Goal: Task Accomplishment & Management: Manage account settings

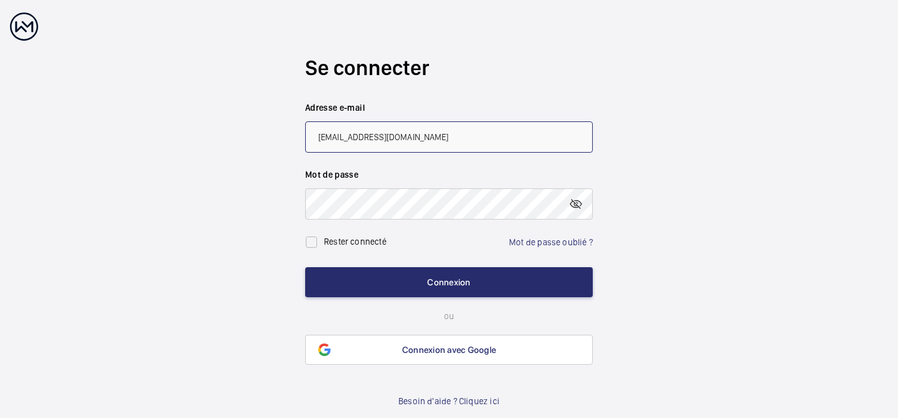
click at [361, 137] on input "[EMAIL_ADDRESS][DOMAIN_NAME]" at bounding box center [449, 136] width 288 height 31
click at [366, 138] on input "[EMAIL_ADDRESS][DOMAIN_NAME]" at bounding box center [449, 136] width 288 height 31
type input "[EMAIL_ADDRESS][DOMAIN_NAME]"
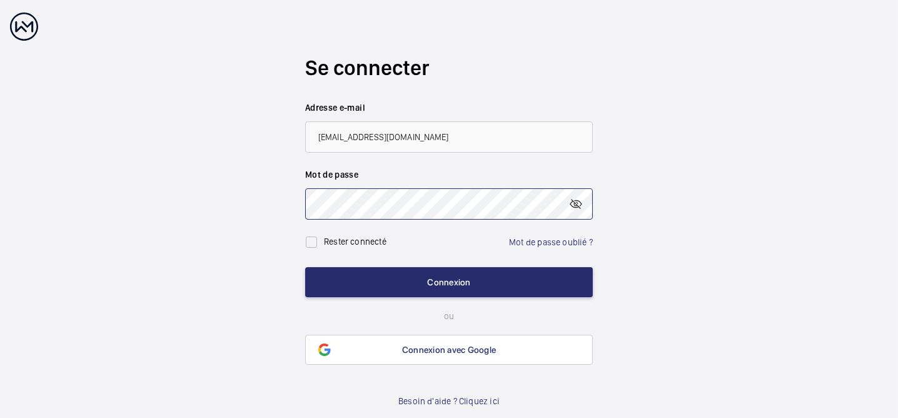
click at [281, 205] on wm-front-auth-container "Se connecter Adresse e-mail [EMAIL_ADDRESS][DOMAIN_NAME] Mot de passe [PERSON_N…" at bounding box center [449, 210] width 898 height 420
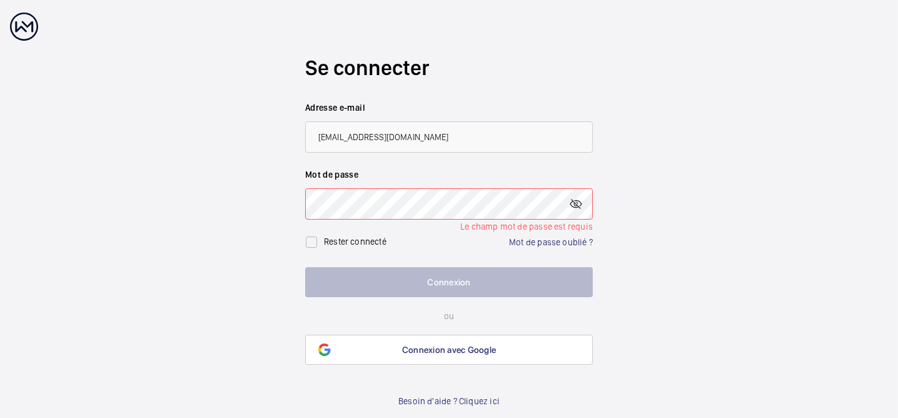
click at [533, 224] on li "Le champ mot de passe est requis" at bounding box center [449, 226] width 288 height 13
click at [544, 239] on link "Mot de passe oublié ?" at bounding box center [551, 242] width 84 height 10
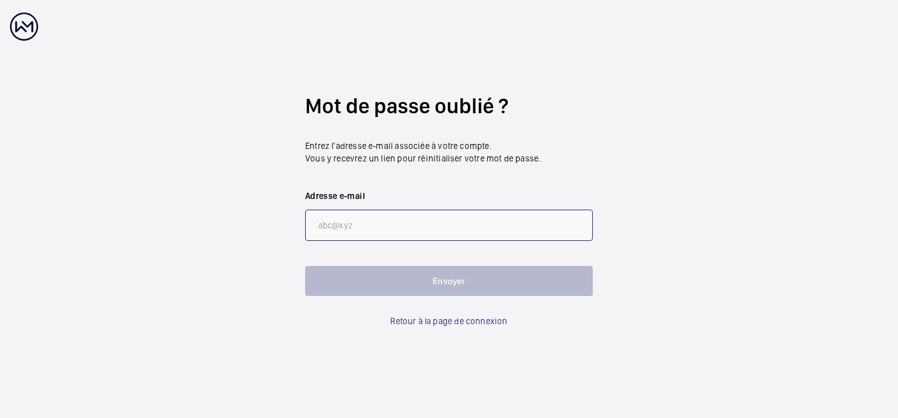
click at [375, 229] on input "email" at bounding box center [449, 224] width 288 height 31
type input "[PERSON_NAME][EMAIL_ADDRESS][DOMAIN_NAME]"
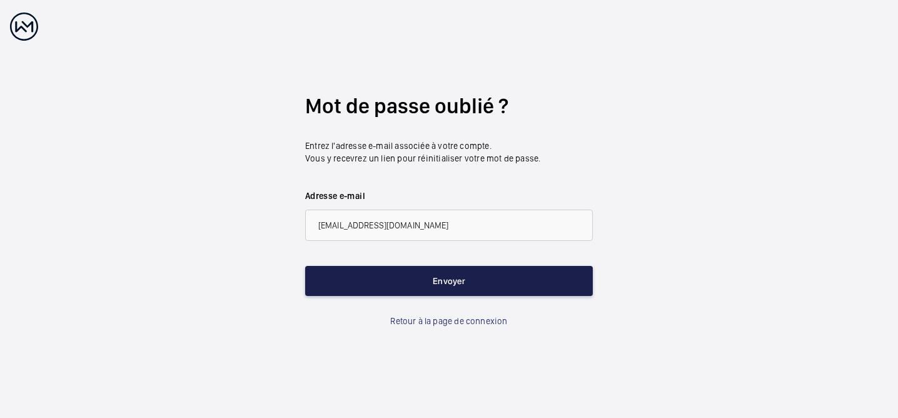
click at [461, 276] on button "Envoyer" at bounding box center [449, 281] width 288 height 30
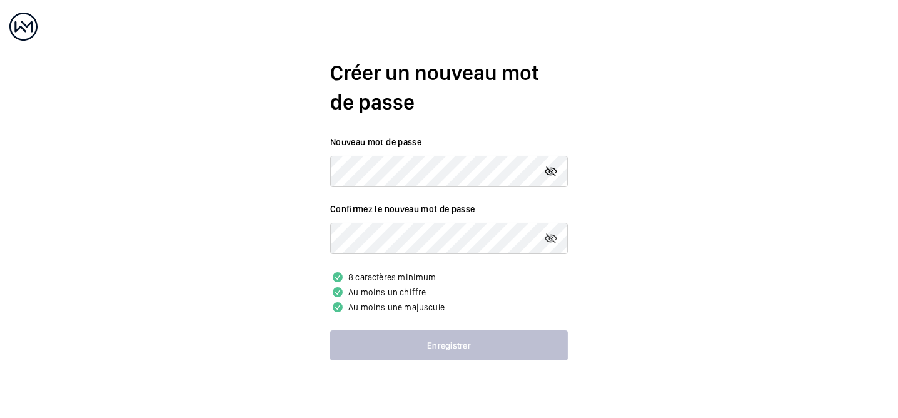
click at [548, 171] on mat-icon at bounding box center [550, 171] width 15 height 15
click at [318, 173] on div "Créer un nouveau mot de passe Nouveau mot de passe Confirmez le nouveau mot de …" at bounding box center [449, 209] width 898 height 418
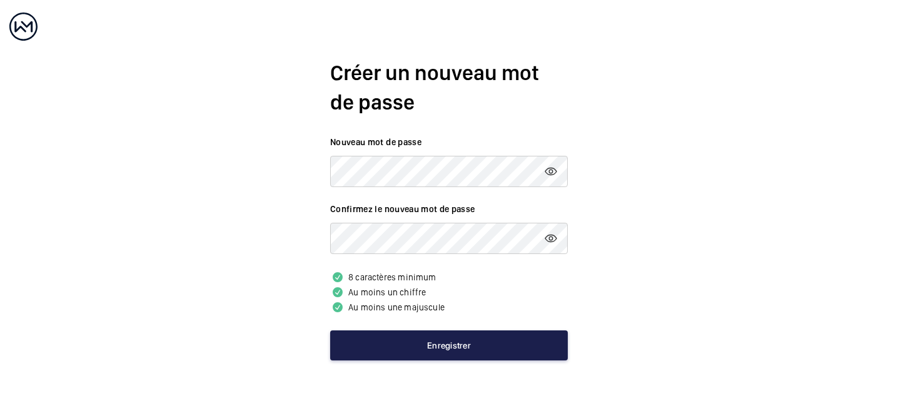
click at [447, 340] on button "Enregistrer" at bounding box center [449, 345] width 238 height 30
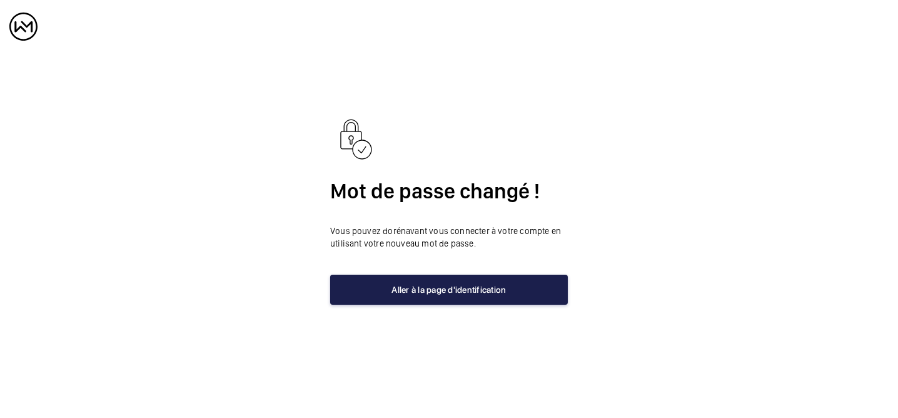
click at [528, 291] on button "Aller à la page d'identification" at bounding box center [449, 289] width 238 height 30
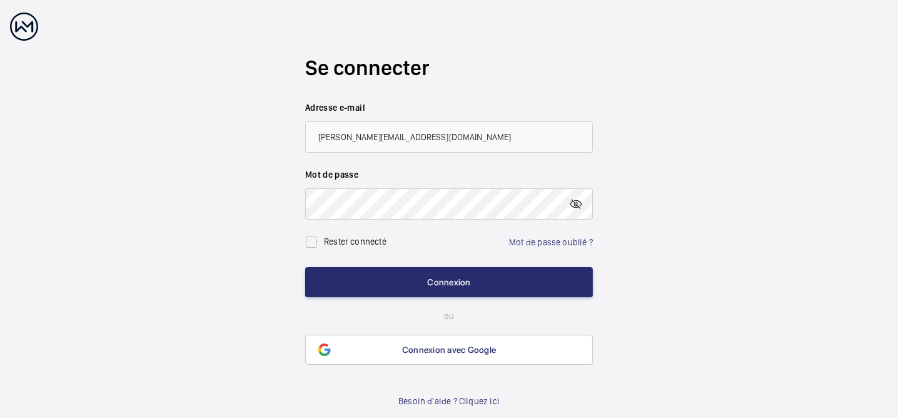
drag, startPoint x: 343, startPoint y: 238, endPoint x: 349, endPoint y: 244, distance: 8.4
click at [343, 239] on label "Rester connecté" at bounding box center [355, 241] width 63 height 10
checkbox input "true"
click at [579, 203] on mat-icon at bounding box center [575, 203] width 15 height 15
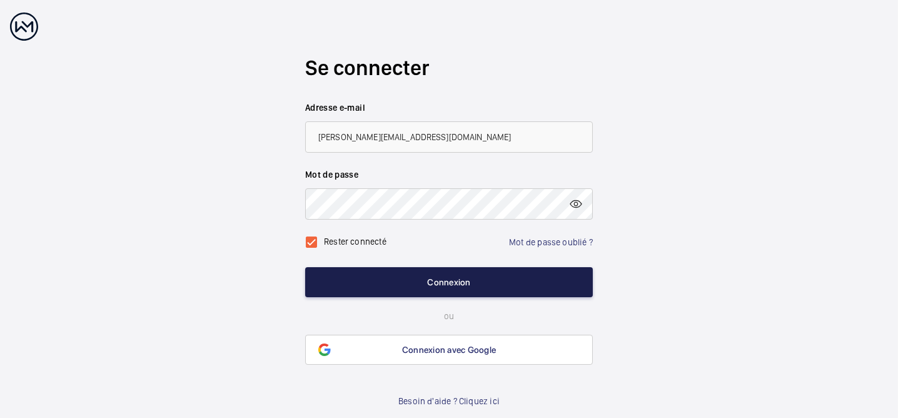
click at [556, 279] on button "Connexion" at bounding box center [449, 282] width 288 height 30
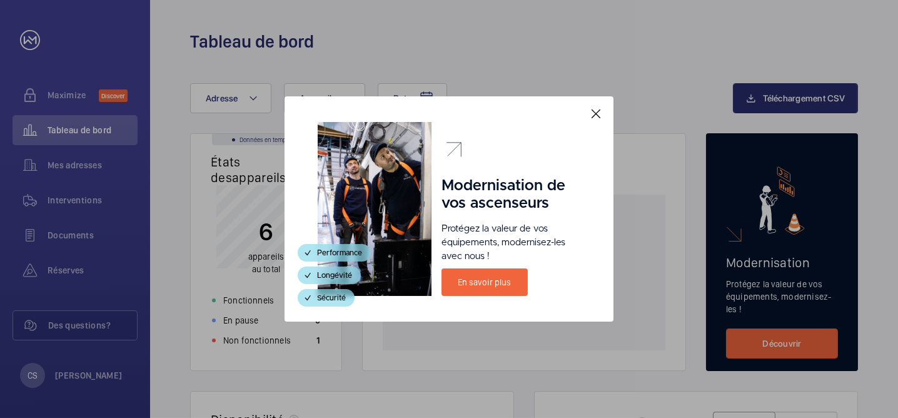
click at [592, 114] on mat-icon at bounding box center [595, 113] width 15 height 15
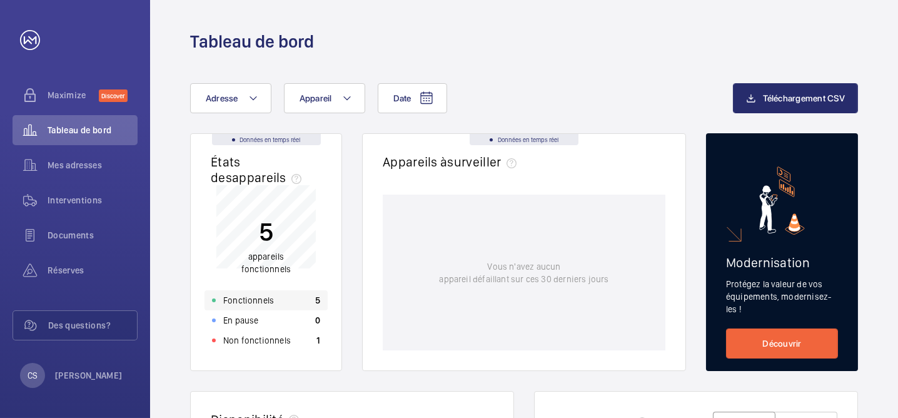
click at [261, 298] on p "Fonctionnels" at bounding box center [248, 300] width 51 height 13
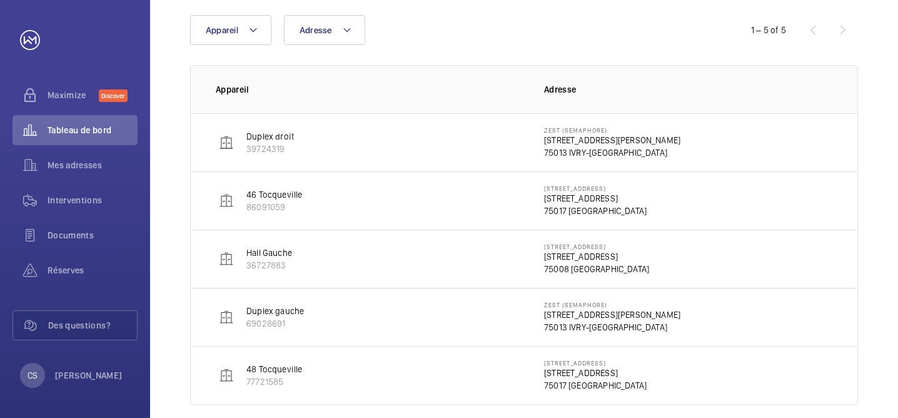
scroll to position [168, 0]
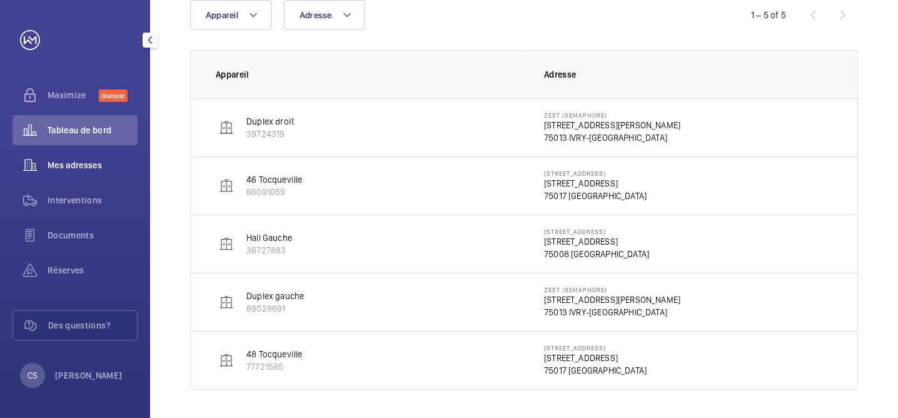
click at [91, 167] on span "Mes adresses" at bounding box center [93, 165] width 90 height 13
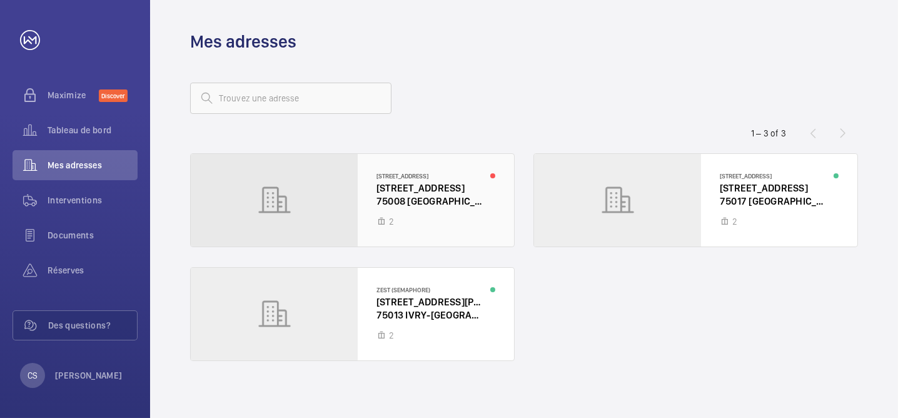
click at [416, 206] on div at bounding box center [352, 200] width 323 height 93
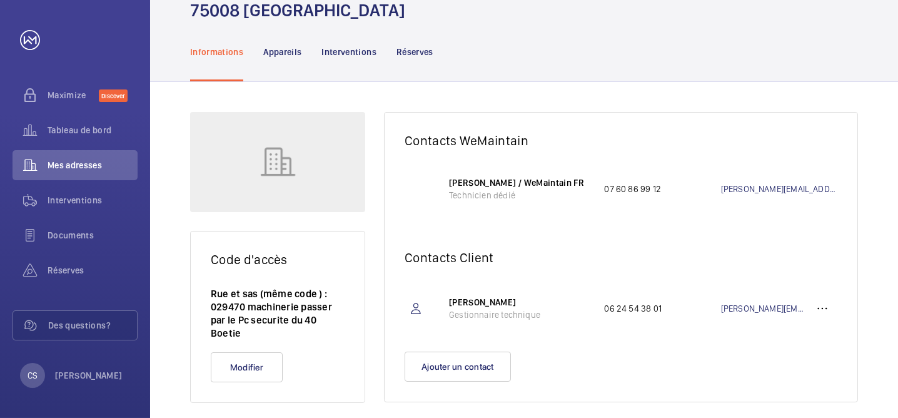
scroll to position [94, 0]
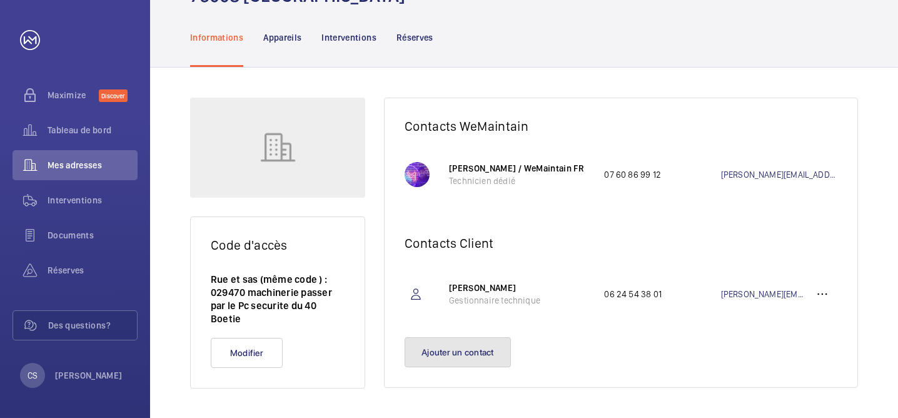
click at [471, 355] on button "Ajouter un contact" at bounding box center [458, 352] width 106 height 30
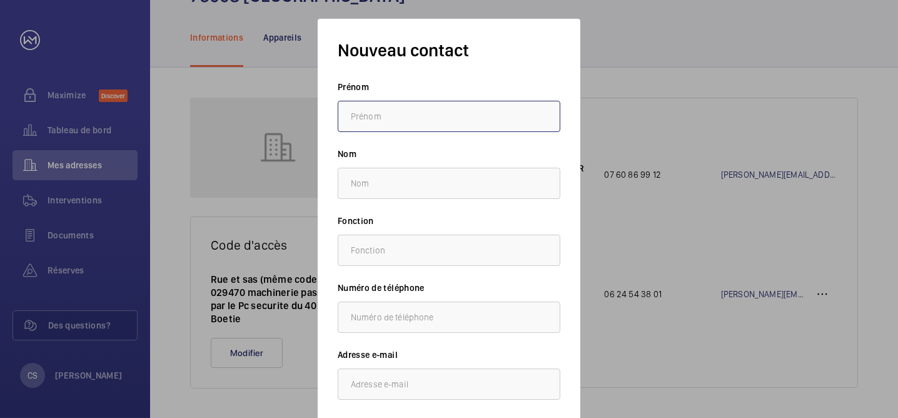
click at [430, 116] on input "text" at bounding box center [449, 116] width 223 height 31
type input "[PERSON_NAME]"
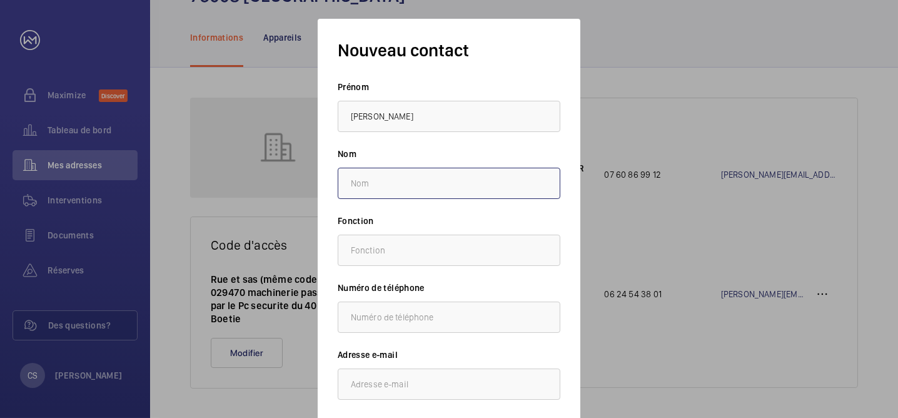
type input "Sarrot"
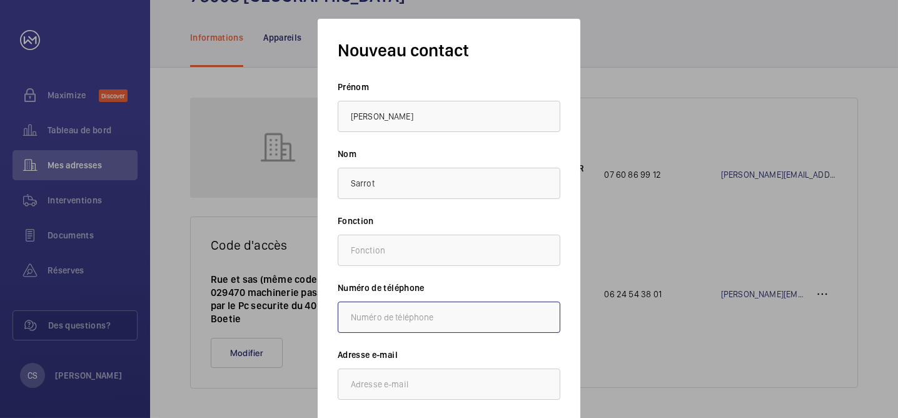
type input "0602128688"
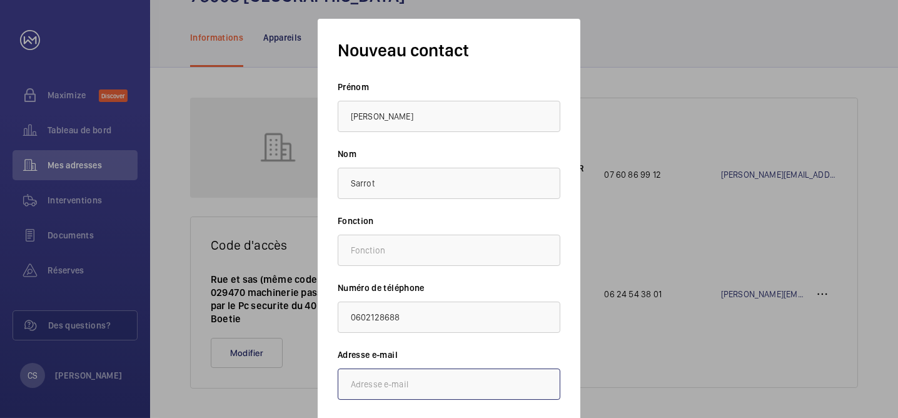
type input "[PERSON_NAME][EMAIL_ADDRESS][DOMAIN_NAME]"
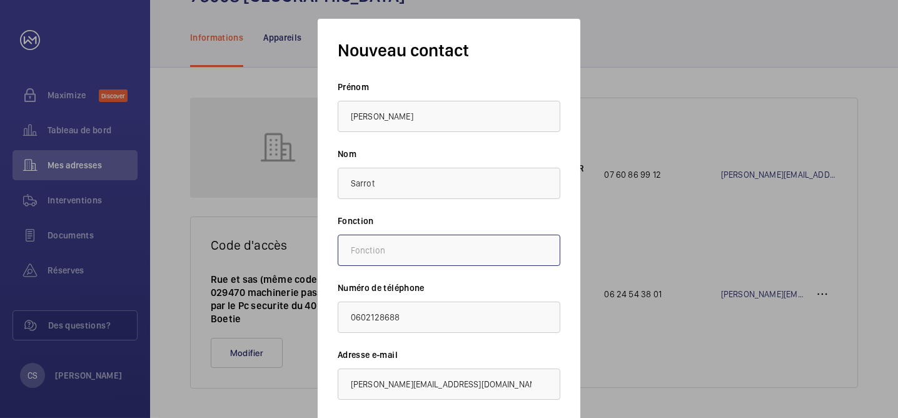
click at [454, 250] on input "text" at bounding box center [449, 249] width 223 height 31
type input "Gestionnaire Technique"
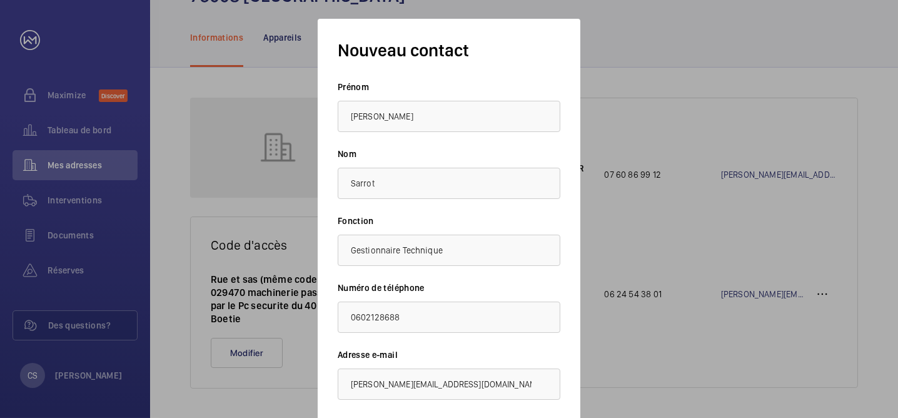
click at [714, 356] on div at bounding box center [449, 209] width 898 height 418
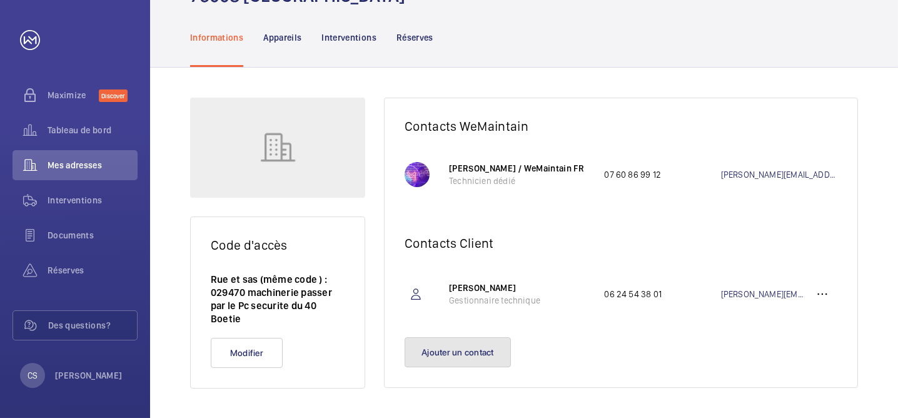
click at [486, 348] on button "Ajouter un contact" at bounding box center [458, 352] width 106 height 30
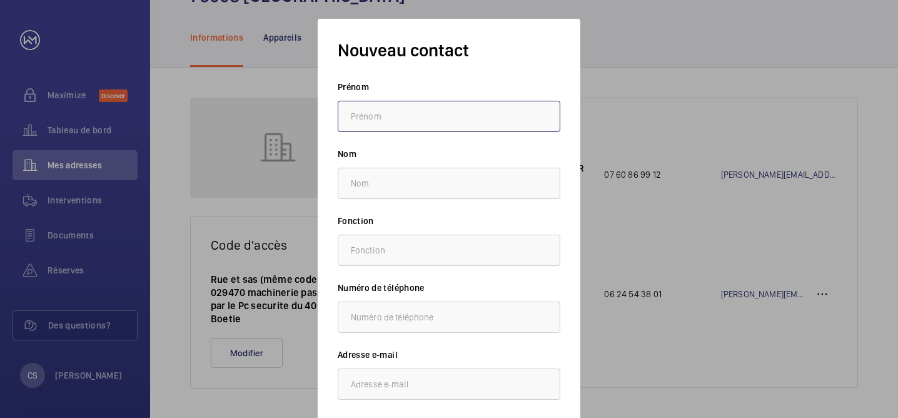
click at [423, 113] on input "text" at bounding box center [449, 116] width 223 height 31
type input "[PERSON_NAME]"
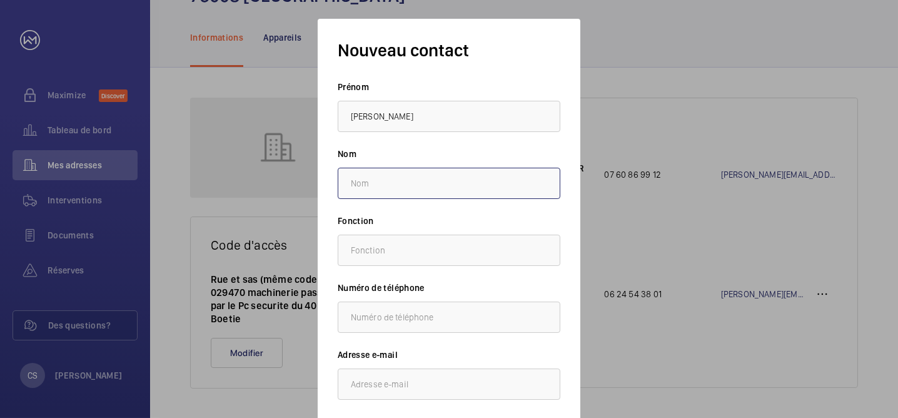
type input "Sarrot"
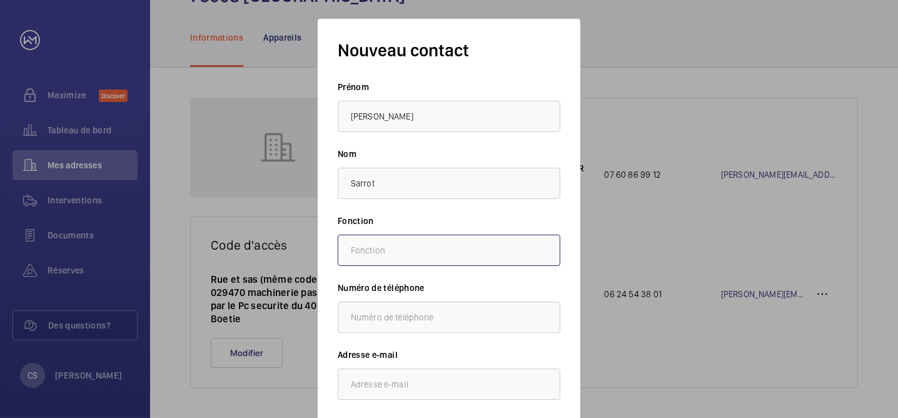
type input "Gestionnaire Technique"
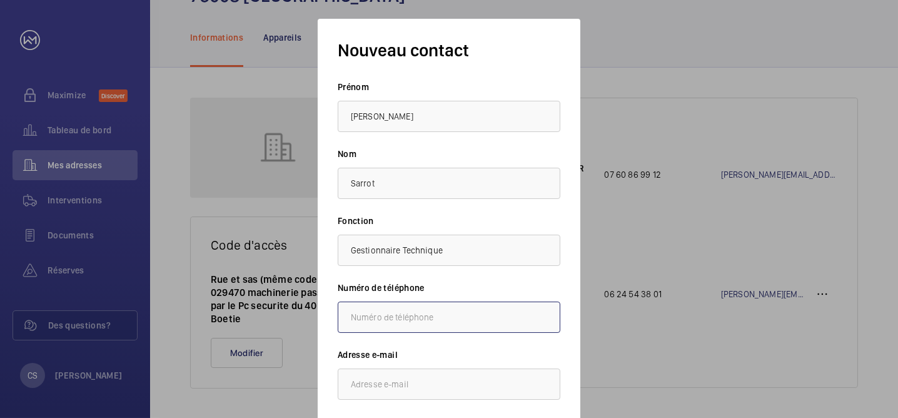
type input "0602128688"
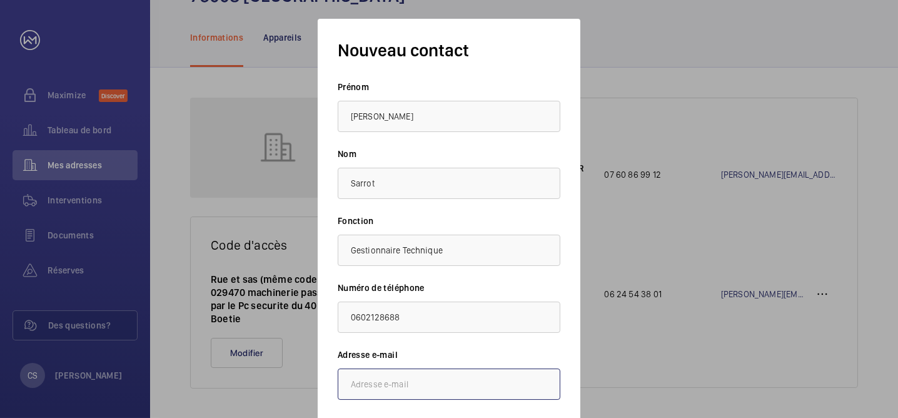
type input "[PERSON_NAME][EMAIL_ADDRESS][DOMAIN_NAME]"
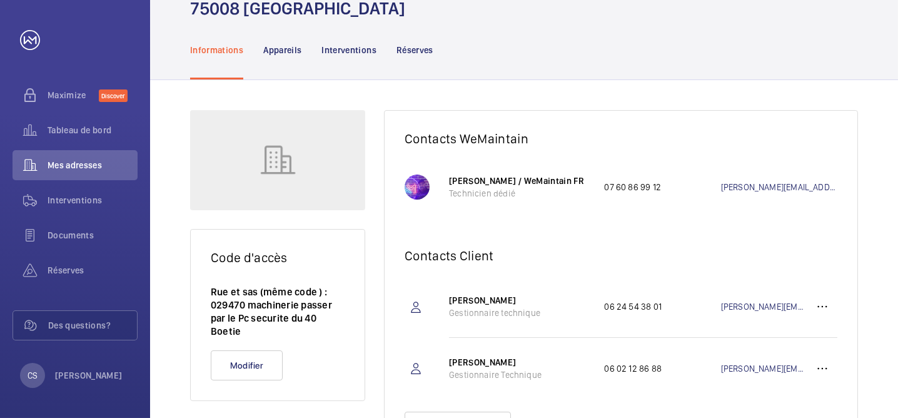
scroll to position [0, 0]
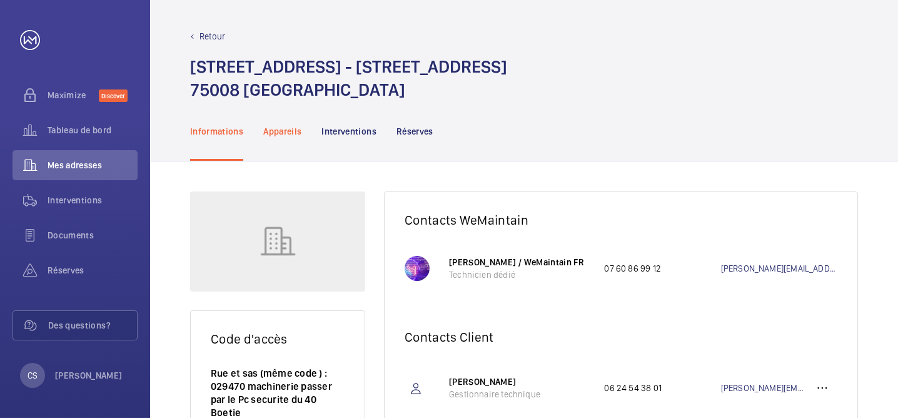
click at [278, 131] on p "Appareils" at bounding box center [282, 131] width 38 height 13
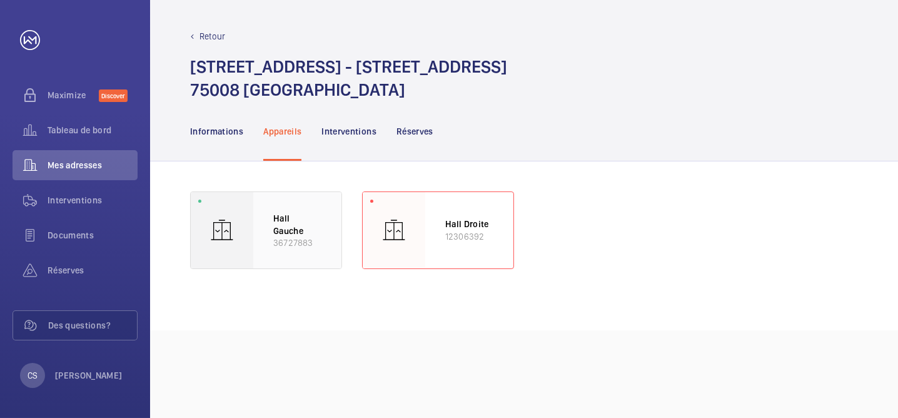
click at [298, 224] on p "Hall Gauche" at bounding box center [297, 224] width 48 height 24
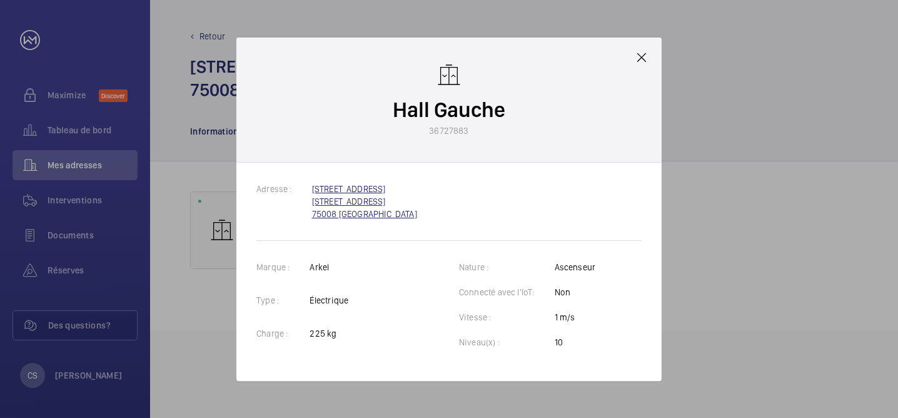
click at [343, 195] on link "[STREET_ADDRESS]" at bounding box center [364, 201] width 105 height 35
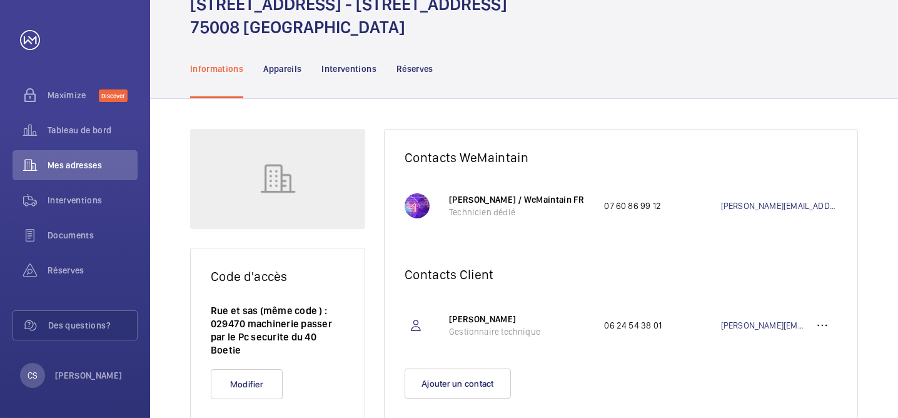
scroll to position [94, 0]
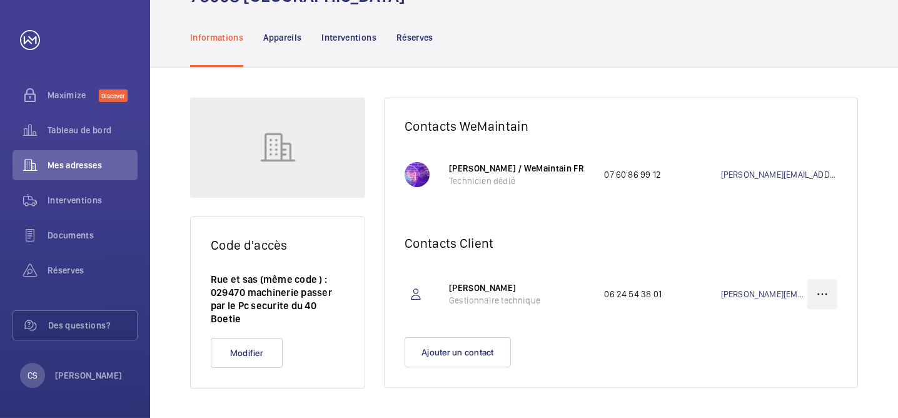
click at [823, 294] on wm-front-icon-button at bounding box center [822, 294] width 30 height 30
click at [596, 347] on wm-front-card-footer "Ajouter un contact" at bounding box center [621, 362] width 473 height 50
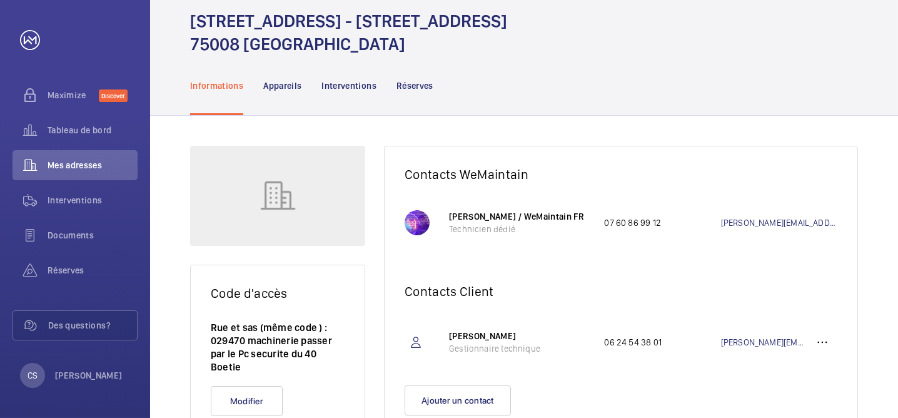
scroll to position [0, 0]
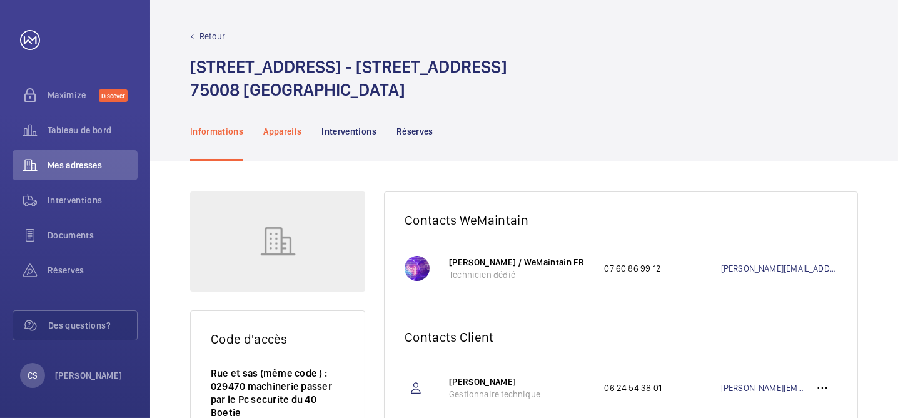
click at [271, 128] on p "Appareils" at bounding box center [282, 131] width 38 height 13
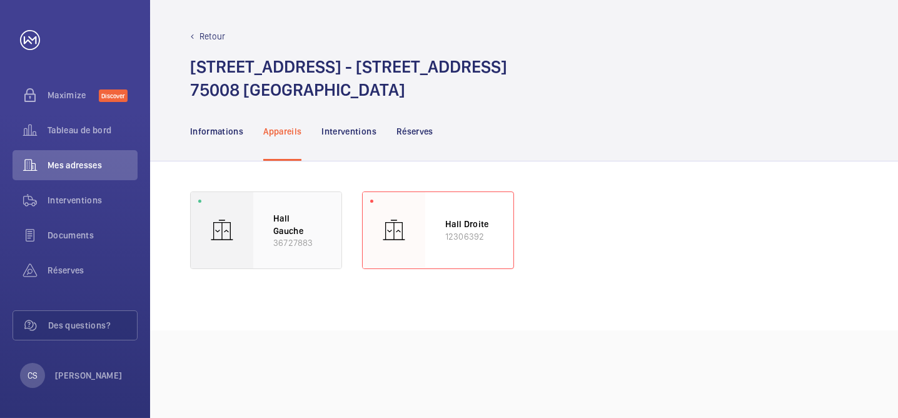
click at [268, 211] on div "Hall Gauche 36727883" at bounding box center [297, 230] width 88 height 76
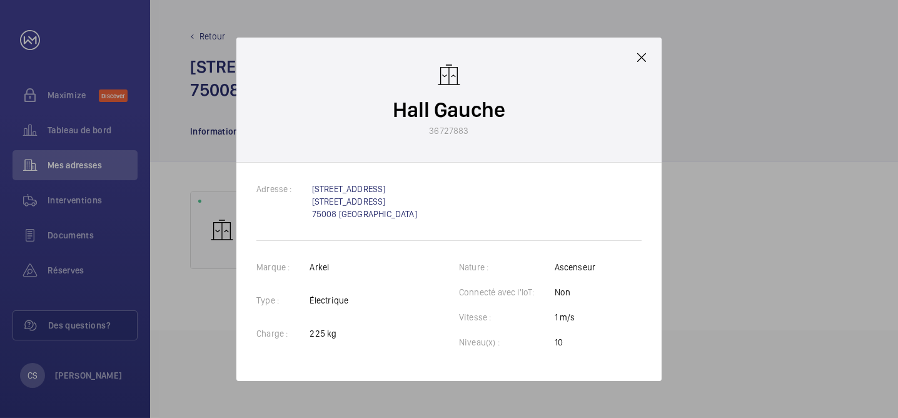
click at [640, 58] on mat-icon at bounding box center [641, 57] width 15 height 15
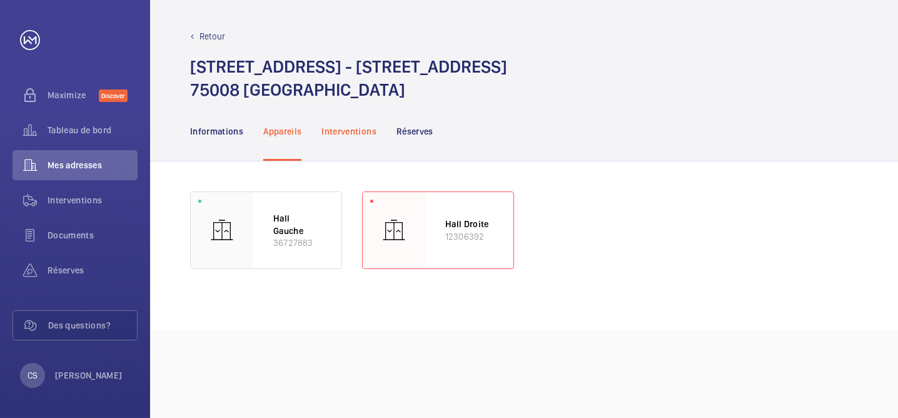
click at [341, 129] on p "Interventions" at bounding box center [348, 131] width 55 height 13
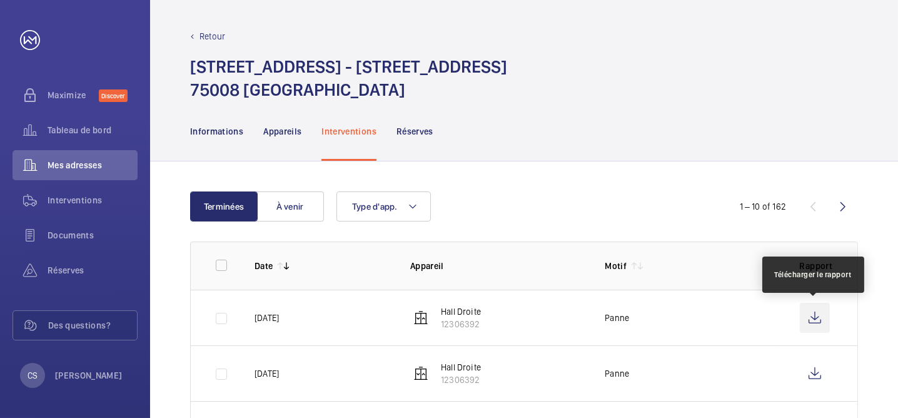
click at [816, 319] on wm-front-icon-button at bounding box center [815, 318] width 30 height 30
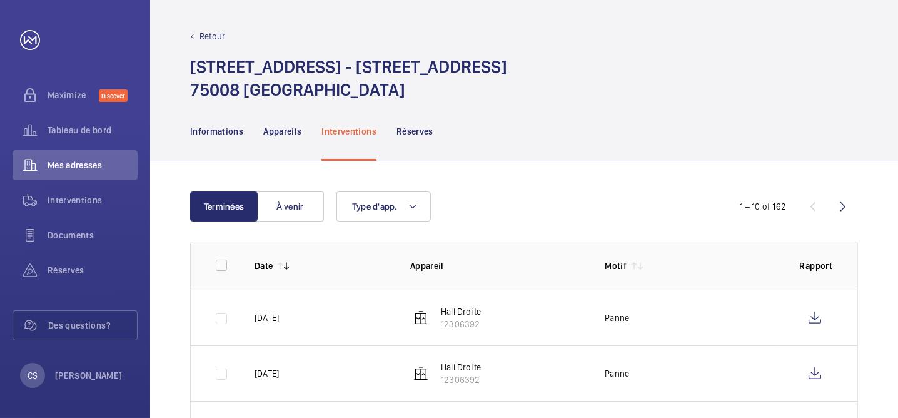
click at [469, 370] on p "Hall Droite" at bounding box center [461, 367] width 40 height 13
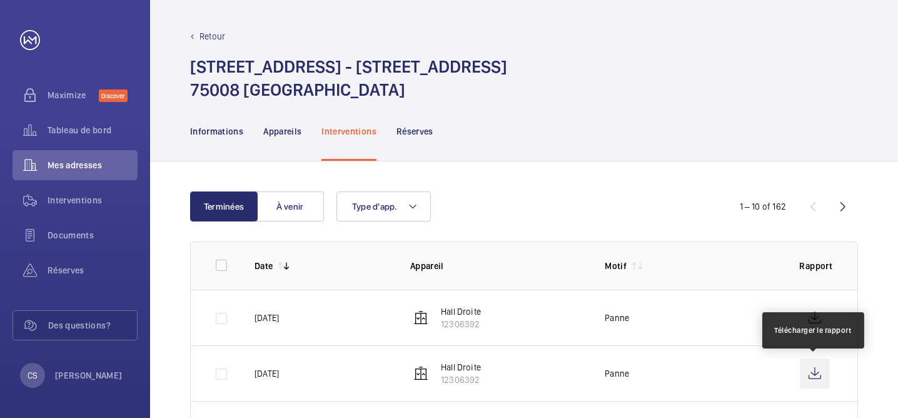
click at [816, 374] on wm-front-icon-button at bounding box center [815, 373] width 30 height 30
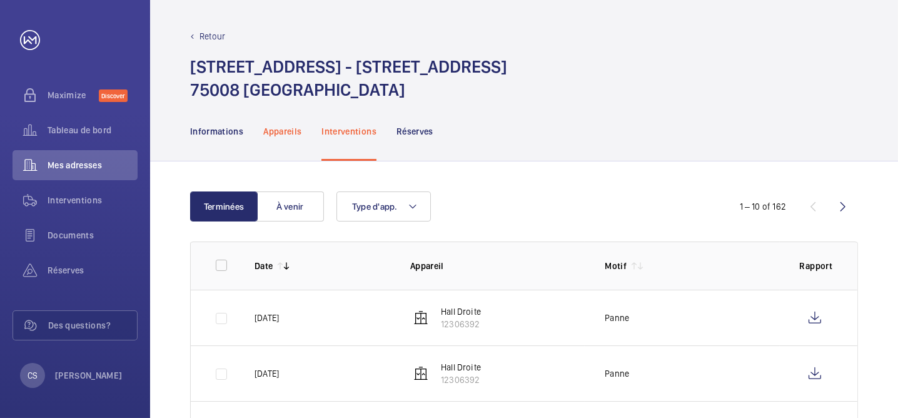
click at [272, 131] on p "Appareils" at bounding box center [282, 131] width 38 height 13
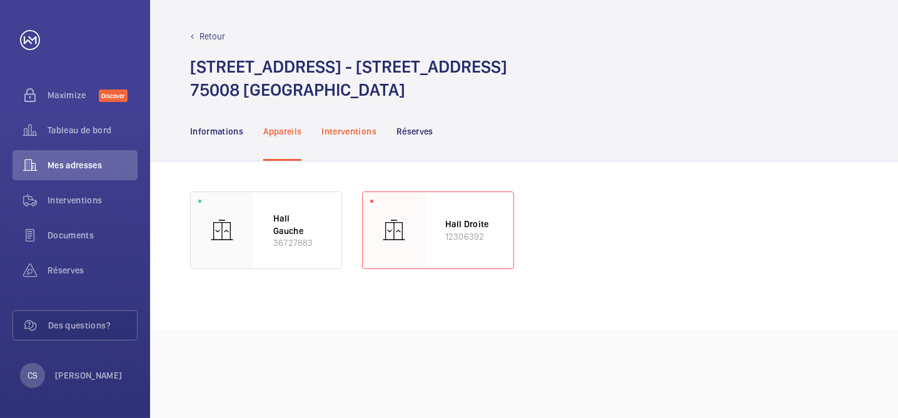
click at [335, 127] on p "Interventions" at bounding box center [348, 131] width 55 height 13
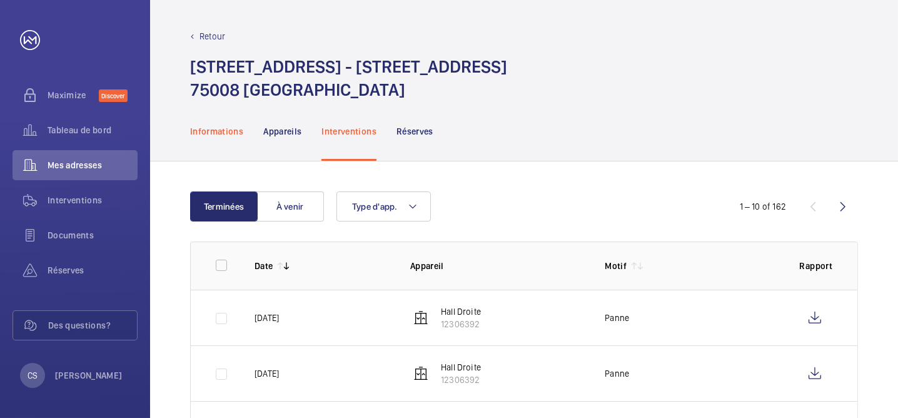
click at [228, 133] on p "Informations" at bounding box center [216, 131] width 53 height 13
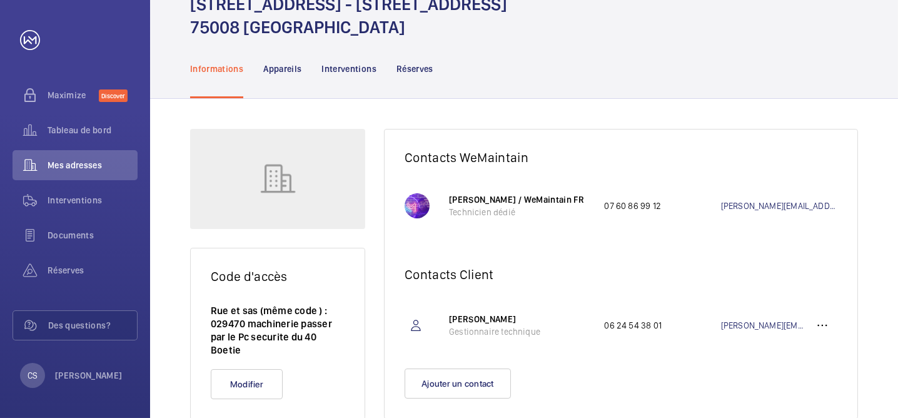
scroll to position [94, 0]
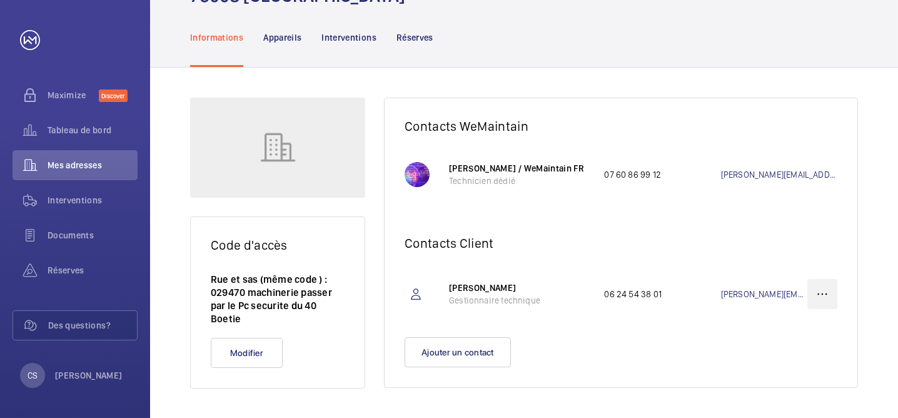
click at [825, 294] on wm-front-icon-button at bounding box center [822, 294] width 30 height 30
click at [814, 351] on p "Supprimer" at bounding box center [799, 355] width 49 height 13
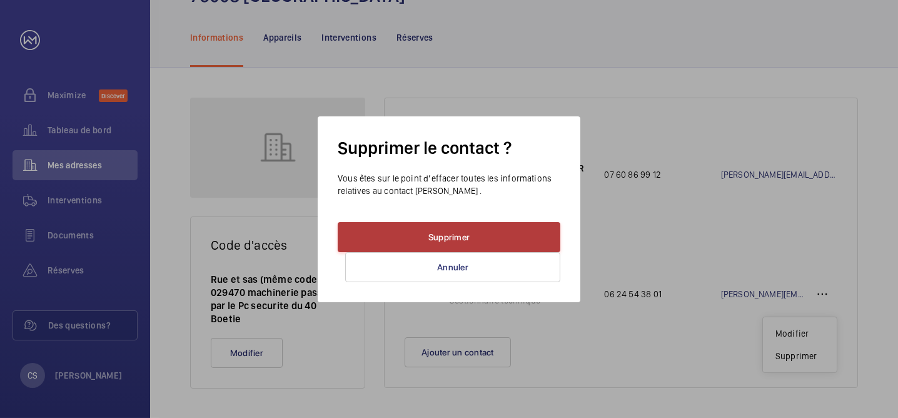
click at [480, 232] on button "Supprimer" at bounding box center [449, 237] width 223 height 30
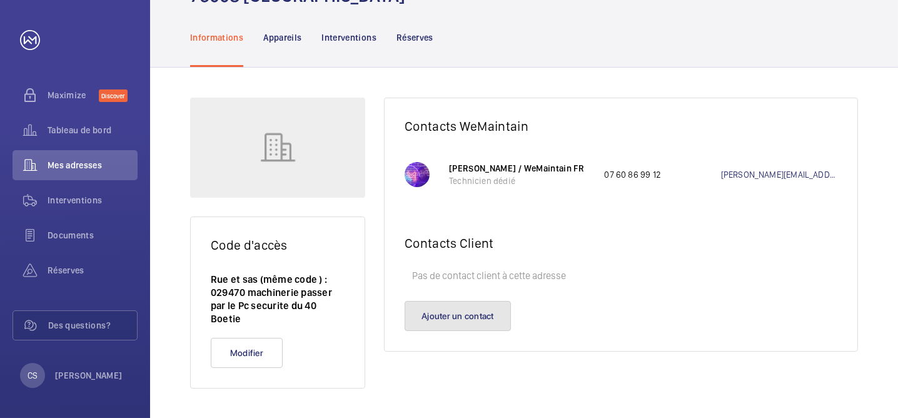
click at [483, 321] on button "Ajouter un contact" at bounding box center [458, 316] width 106 height 30
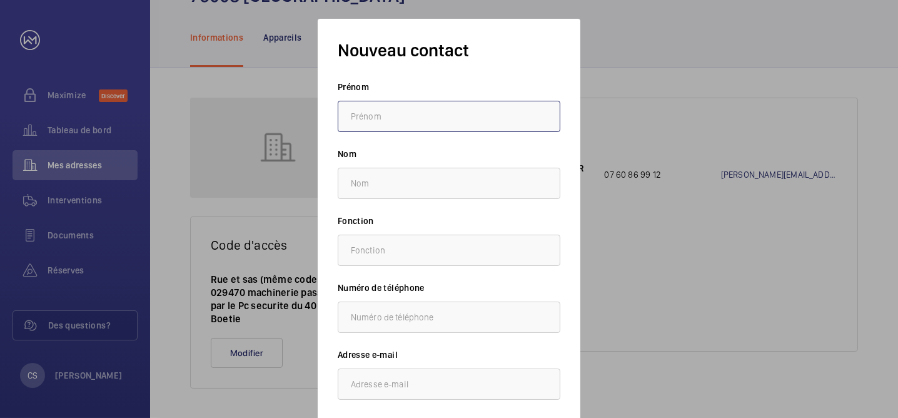
click at [431, 123] on input "text" at bounding box center [449, 116] width 223 height 31
type input "[PERSON_NAME]"
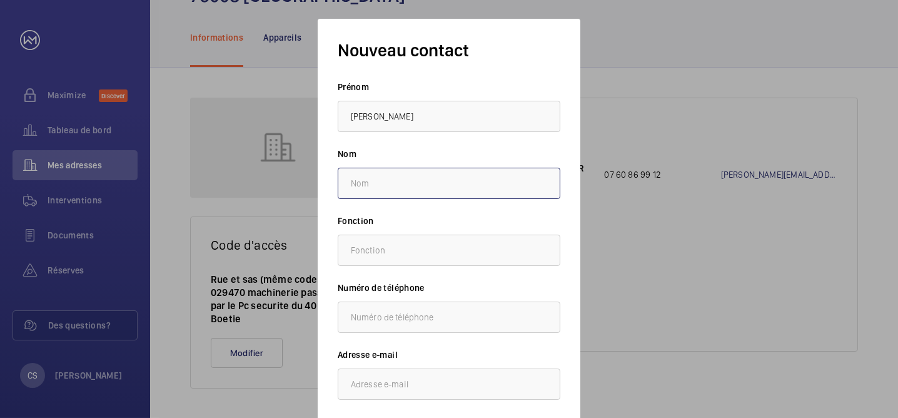
type input "Sarrot"
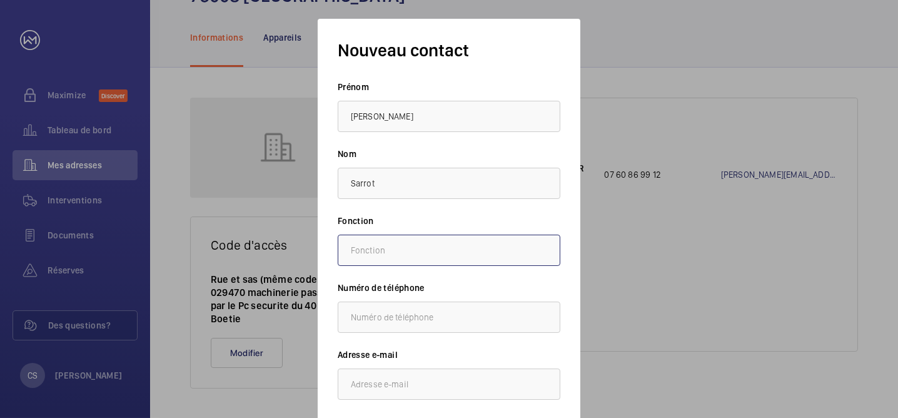
type input "Gestionnaire Technique"
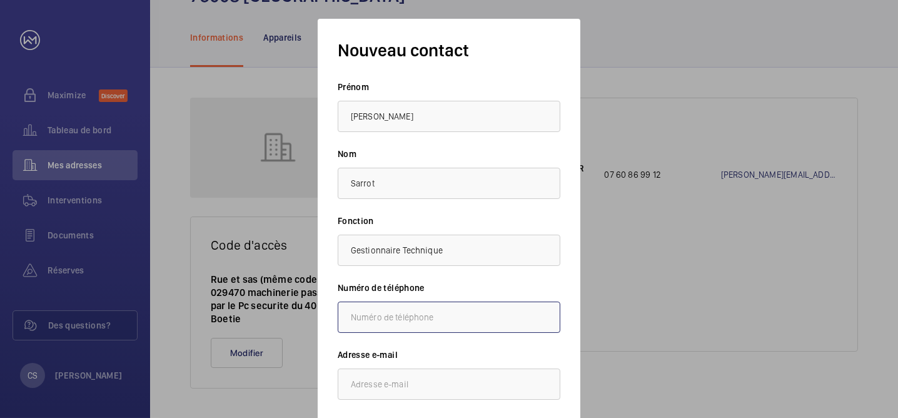
type input "0602128688"
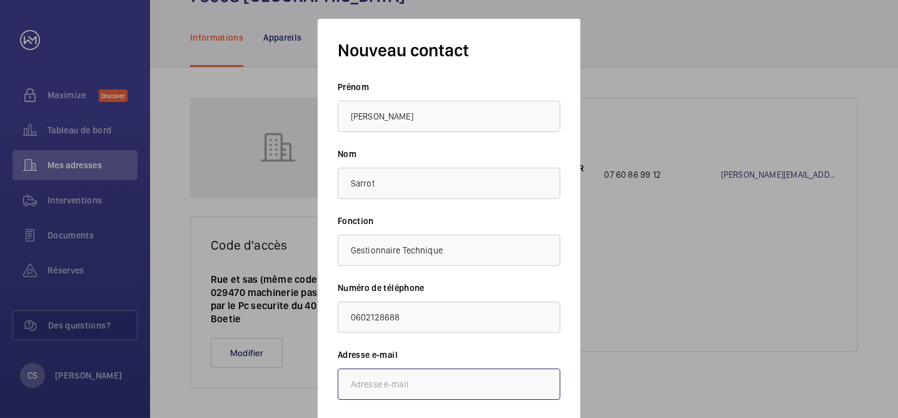
type input "[PERSON_NAME][EMAIL_ADDRESS][DOMAIN_NAME]"
click at [628, 261] on div at bounding box center [449, 209] width 898 height 418
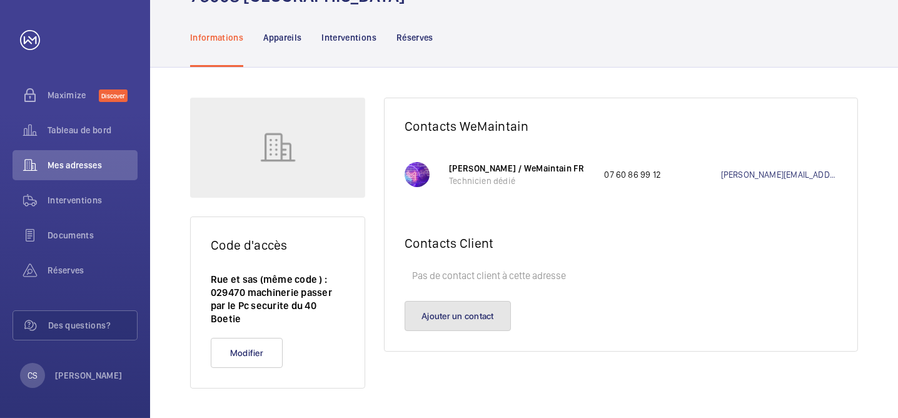
click at [490, 316] on button "Ajouter un contact" at bounding box center [458, 316] width 106 height 30
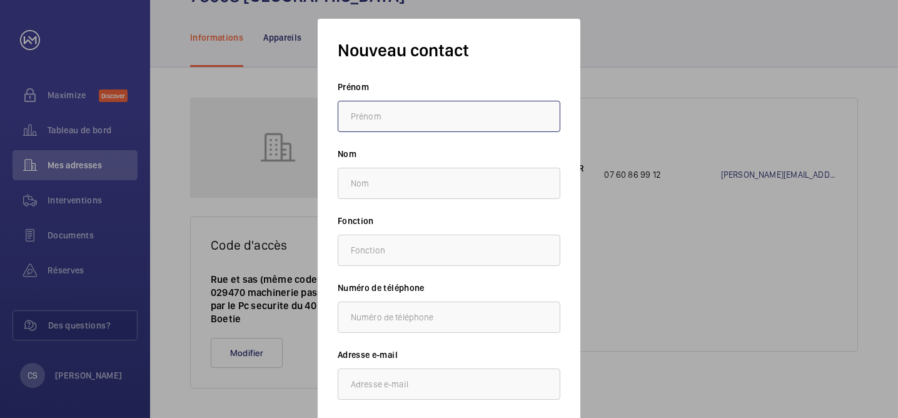
click at [445, 121] on input "text" at bounding box center [449, 116] width 223 height 31
type input "[PERSON_NAME]"
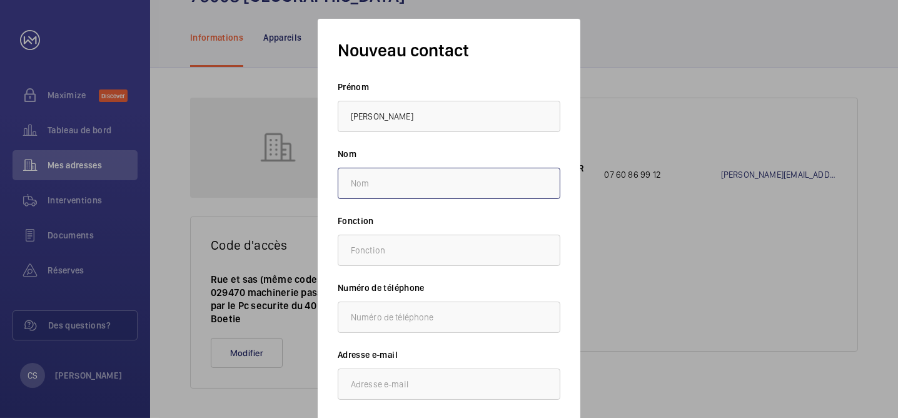
type input "Sarrot"
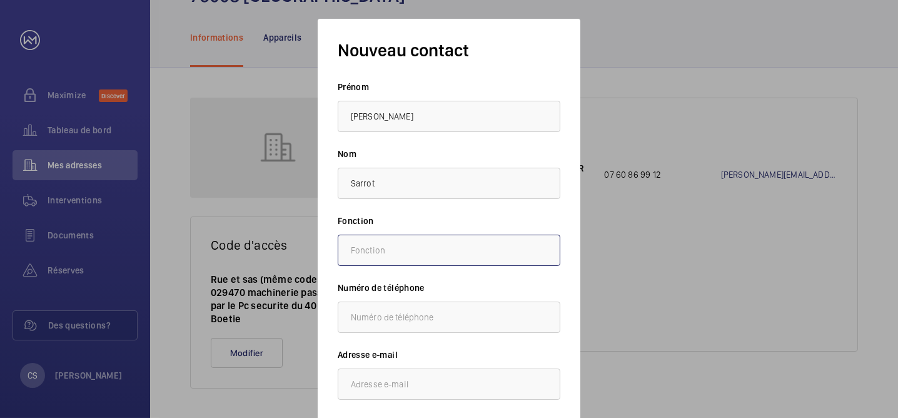
type input "Gestionnaire Technique"
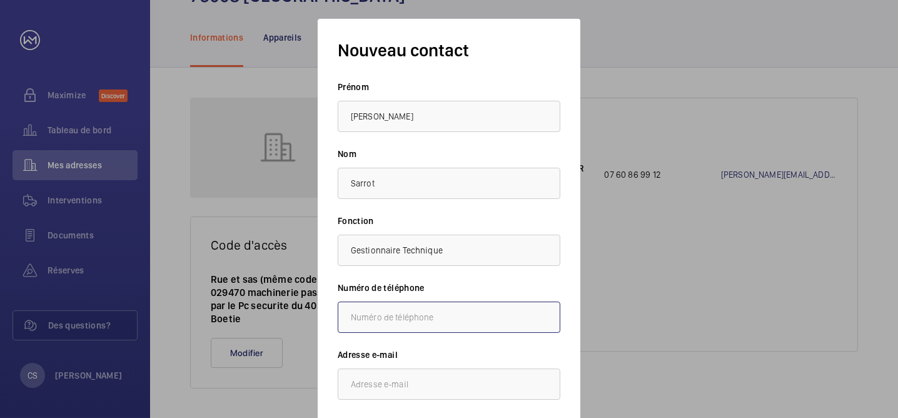
type input "0602128688"
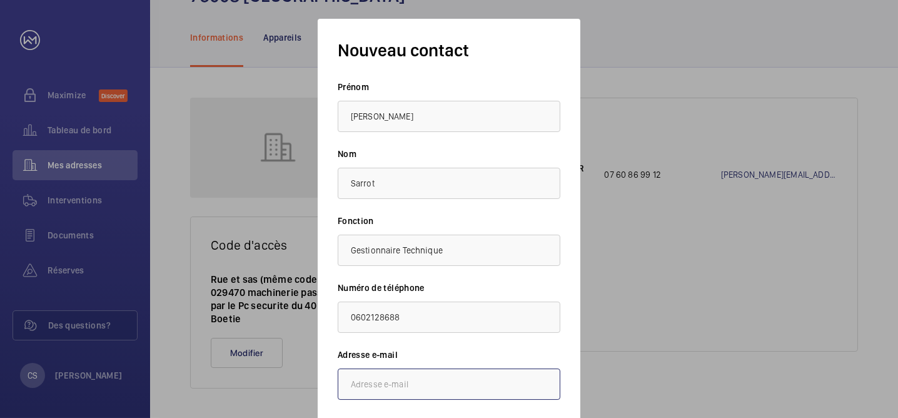
type input "[PERSON_NAME][EMAIL_ADDRESS][DOMAIN_NAME]"
drag, startPoint x: 476, startPoint y: 36, endPoint x: 468, endPoint y: 18, distance: 20.1
click at [468, 18] on mat-dialog-container "Nouveau contact [PERSON_NAME] Nom Sarrot Fonction Gestionnaire Technique Numéro…" at bounding box center [449, 246] width 300 height 493
click at [655, 198] on div at bounding box center [449, 209] width 898 height 418
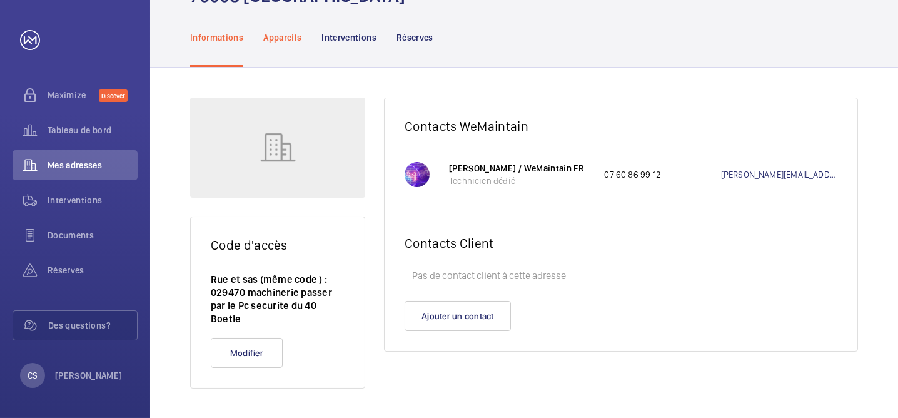
click at [284, 33] on p "Appareils" at bounding box center [282, 37] width 38 height 13
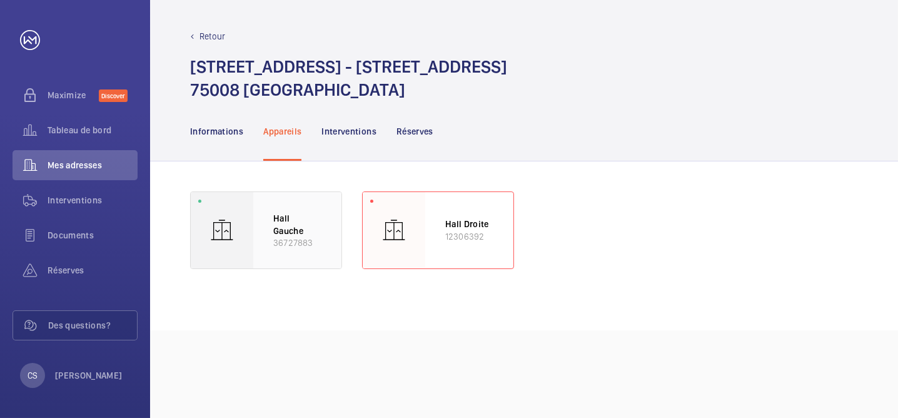
click at [264, 222] on div "Hall Gauche 36727883" at bounding box center [297, 230] width 88 height 76
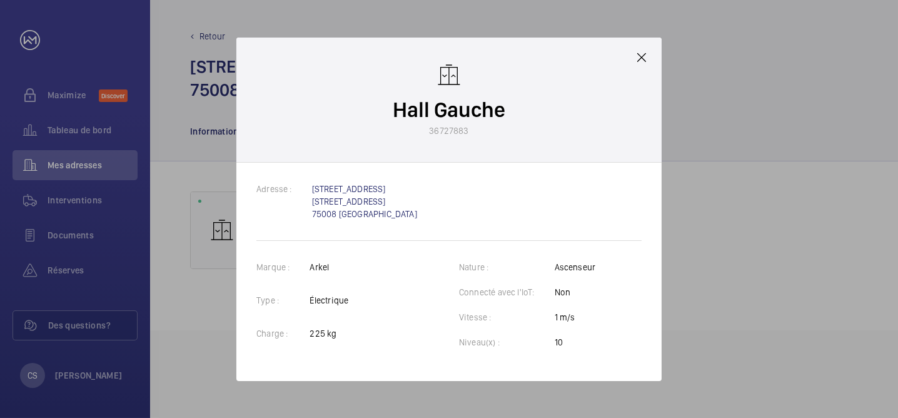
click at [643, 62] on mat-icon at bounding box center [641, 57] width 15 height 15
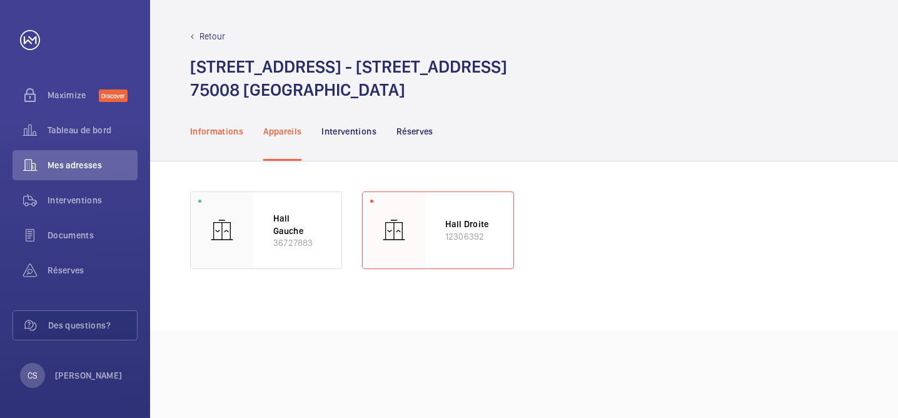
click at [230, 128] on p "Informations" at bounding box center [216, 131] width 53 height 13
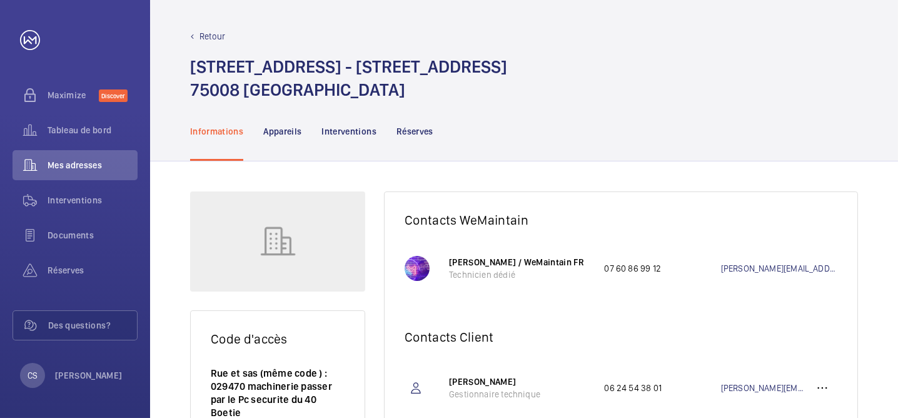
scroll to position [94, 0]
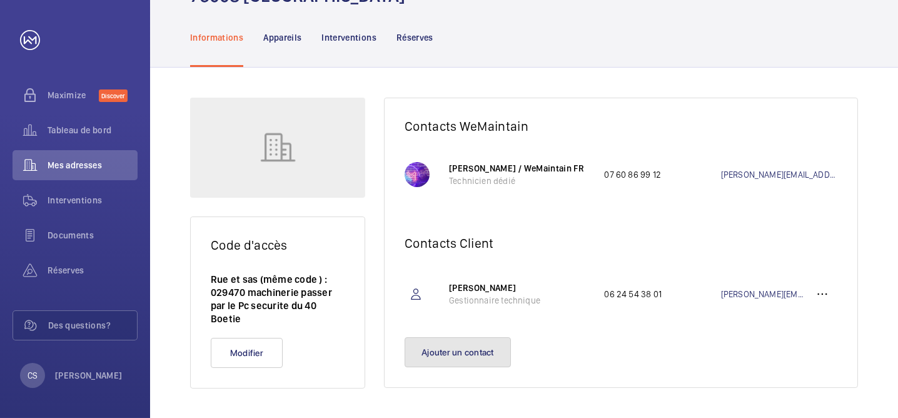
click at [464, 356] on button "Ajouter un contact" at bounding box center [458, 352] width 106 height 30
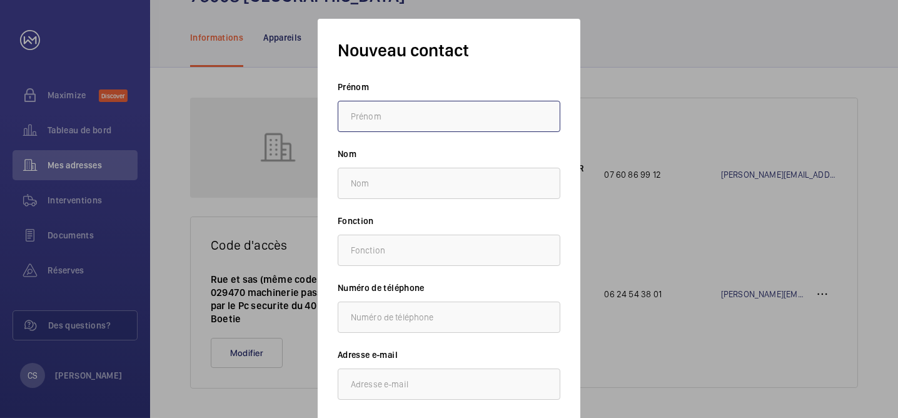
click at [446, 126] on input "text" at bounding box center [449, 116] width 223 height 31
type input "[PERSON_NAME]"
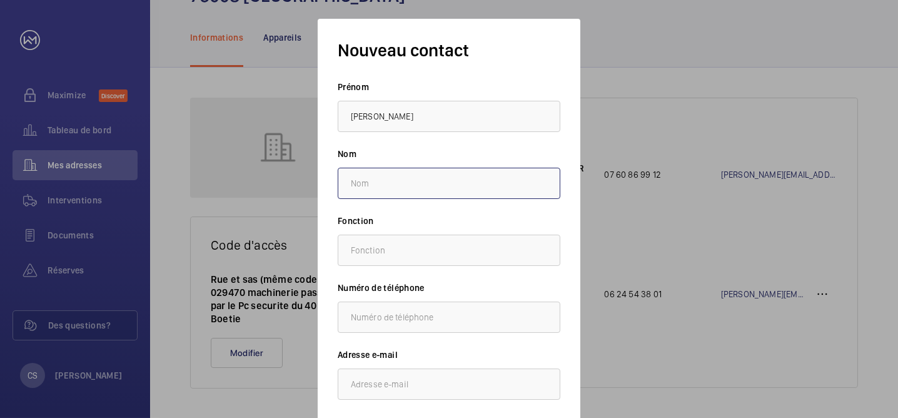
type input "Sarrot"
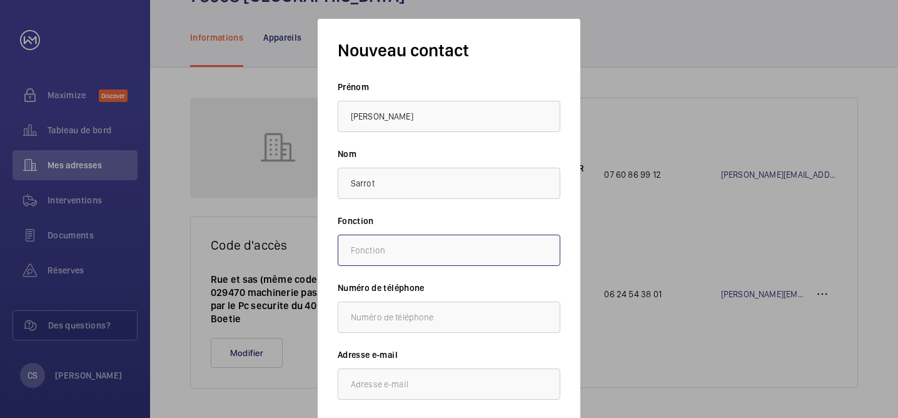
type input "Gestionnaire Technique"
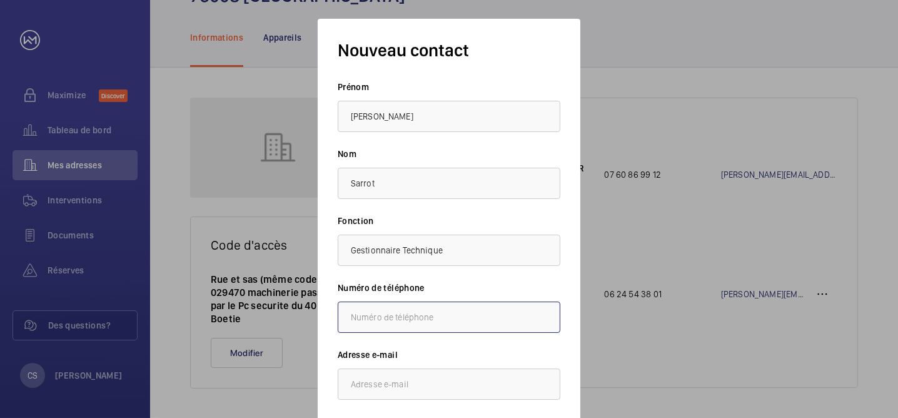
type input "0602128688"
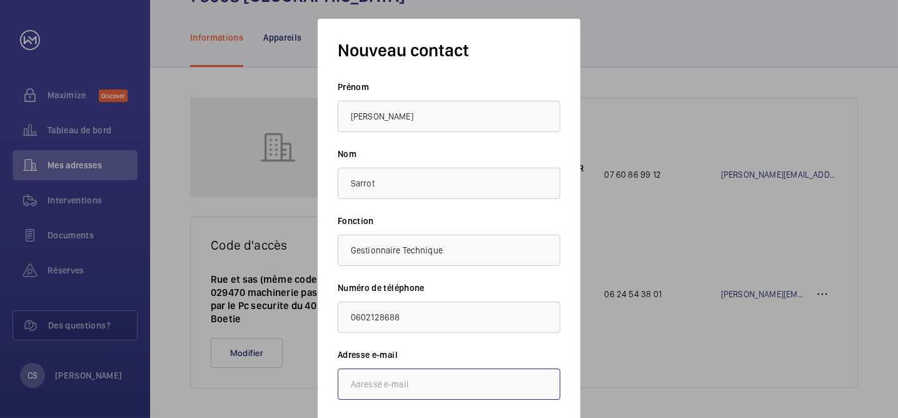
type input "[PERSON_NAME][EMAIL_ADDRESS][DOMAIN_NAME]"
click at [391, 387] on input "[PERSON_NAME][EMAIL_ADDRESS][DOMAIN_NAME]" at bounding box center [449, 383] width 223 height 31
click at [520, 391] on input "[PERSON_NAME][EMAIL_ADDRESS][DOMAIN_NAME]" at bounding box center [449, 383] width 223 height 31
click at [640, 376] on div at bounding box center [449, 209] width 898 height 418
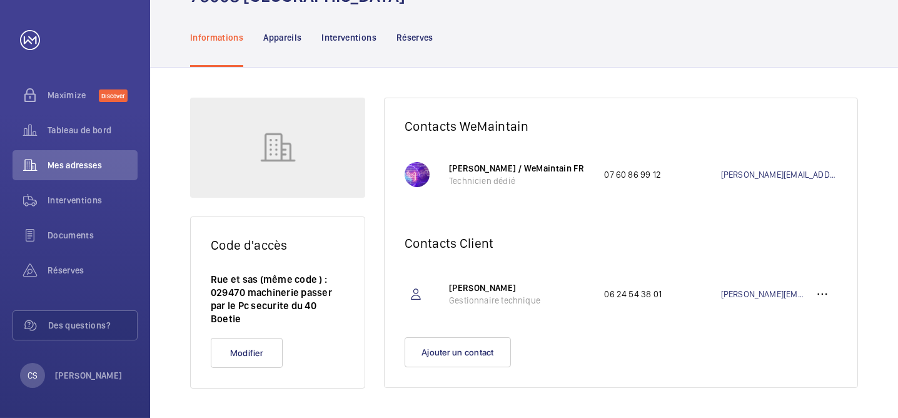
scroll to position [0, 0]
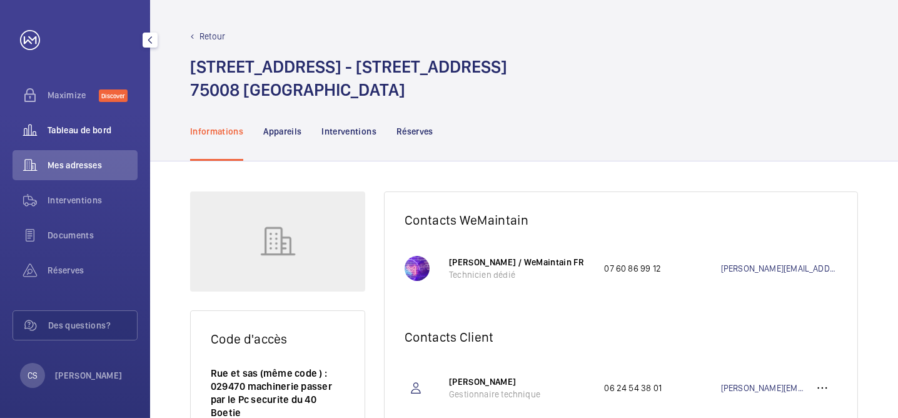
click at [54, 129] on span "Tableau de bord" at bounding box center [93, 130] width 90 height 13
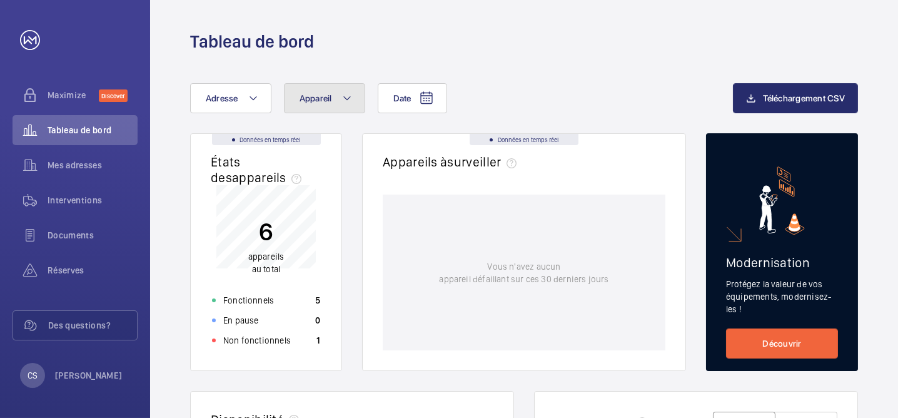
click at [307, 96] on span "Appareil" at bounding box center [315, 98] width 33 height 10
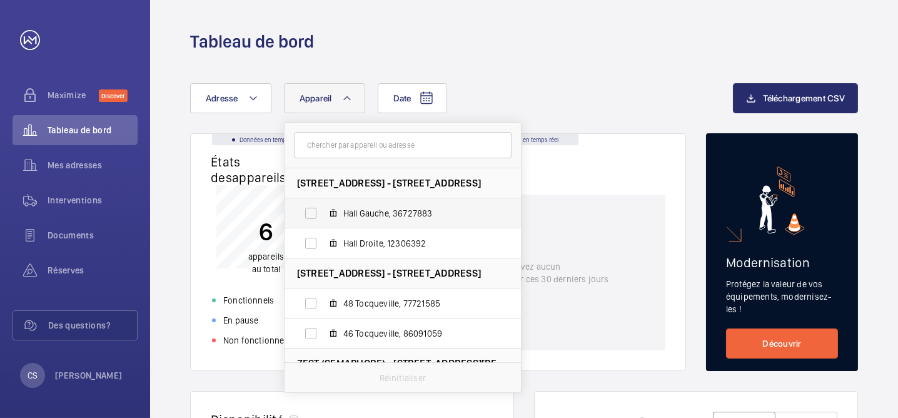
click at [351, 213] on span "Hall Gauche, 36727883" at bounding box center [415, 213] width 145 height 13
click at [323, 213] on input "Hall Gauche, 36727883" at bounding box center [310, 213] width 25 height 25
checkbox input "true"
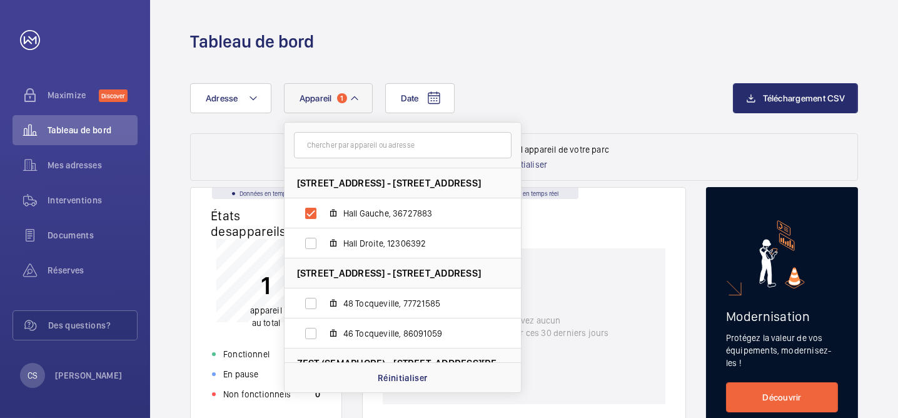
click at [351, 99] on mat-icon at bounding box center [354, 98] width 10 height 15
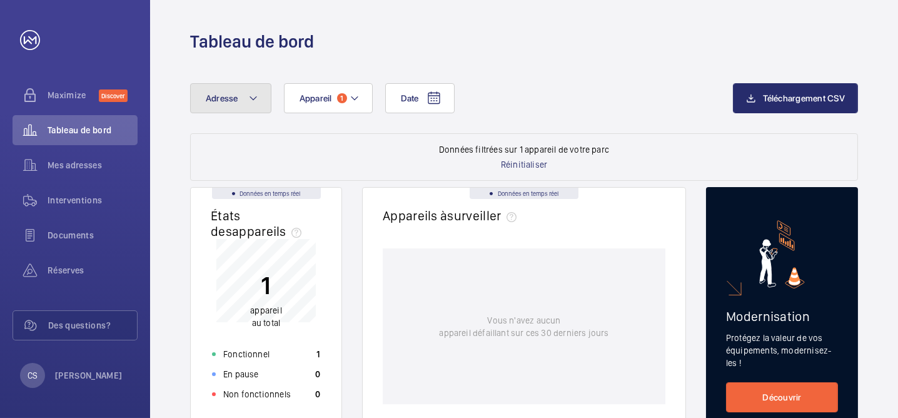
click at [245, 104] on button "Adresse" at bounding box center [230, 98] width 81 height 30
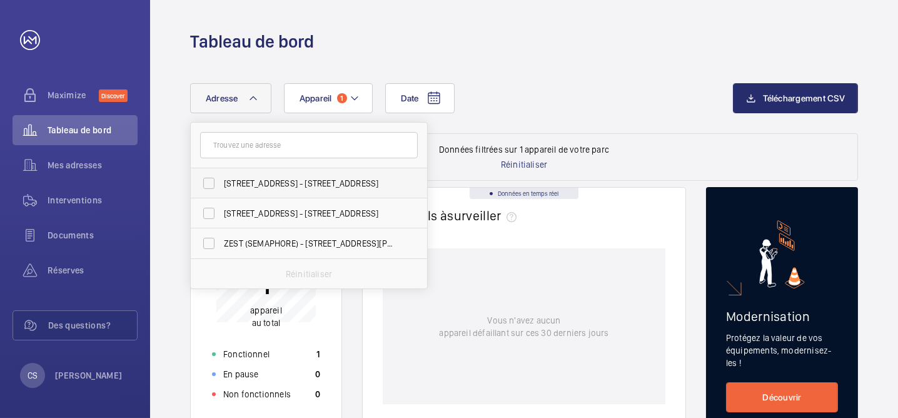
click at [239, 183] on span "[STREET_ADDRESS] - [STREET_ADDRESS]" at bounding box center [310, 183] width 172 height 13
click at [221, 183] on input "[STREET_ADDRESS] - [STREET_ADDRESS]" at bounding box center [208, 183] width 25 height 25
checkbox input "true"
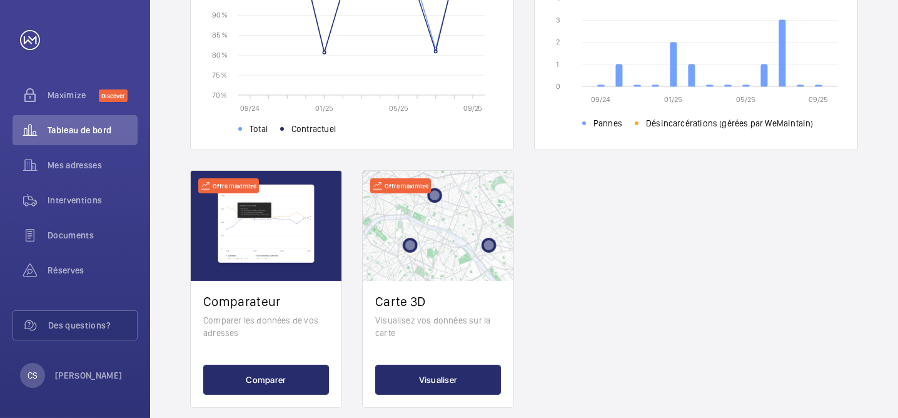
scroll to position [551, 0]
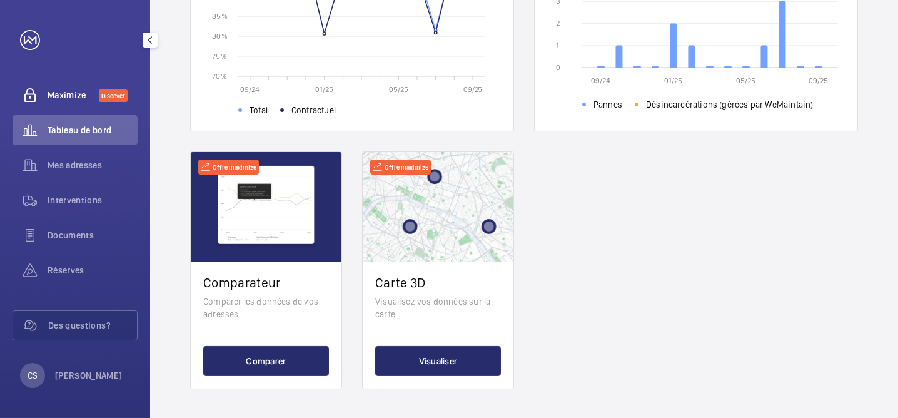
click at [54, 91] on span "Maximize" at bounding box center [73, 95] width 51 height 13
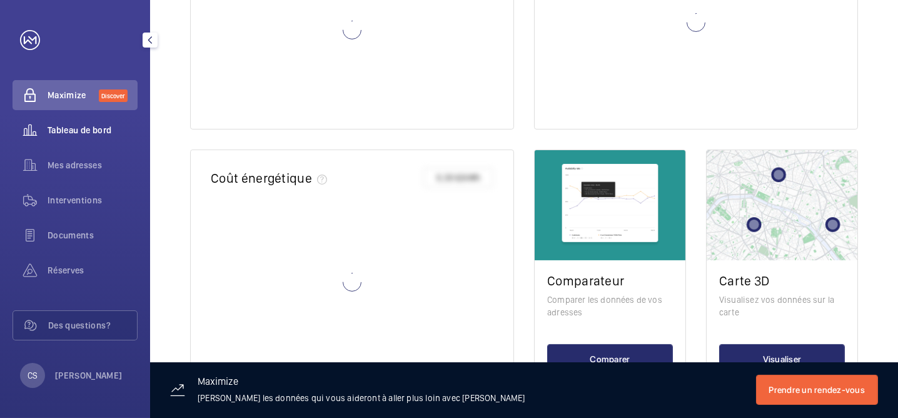
scroll to position [559, 0]
click at [60, 131] on span "Tableau de bord" at bounding box center [93, 130] width 90 height 13
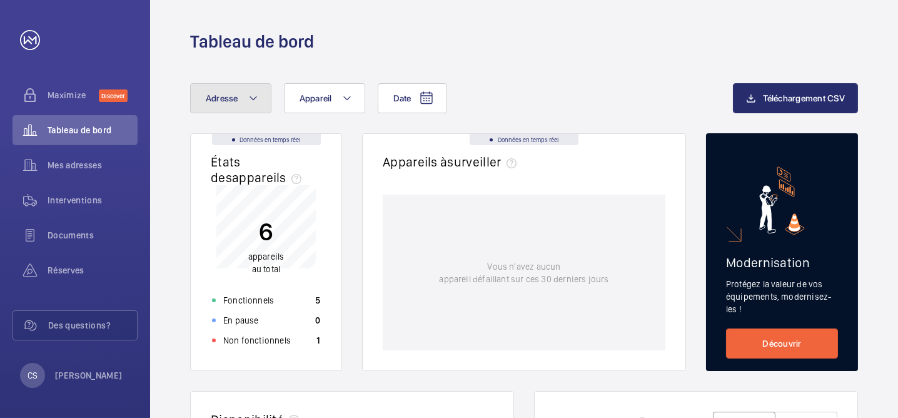
click at [223, 98] on span "Adresse" at bounding box center [222, 98] width 33 height 10
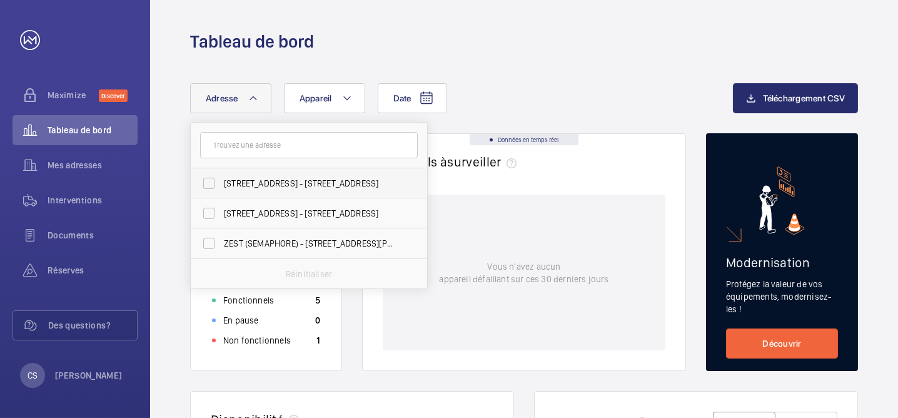
click at [228, 186] on span "[STREET_ADDRESS] - [STREET_ADDRESS]" at bounding box center [310, 183] width 172 height 13
click at [221, 186] on input "[STREET_ADDRESS] - [STREET_ADDRESS]" at bounding box center [208, 183] width 25 height 25
checkbox input "true"
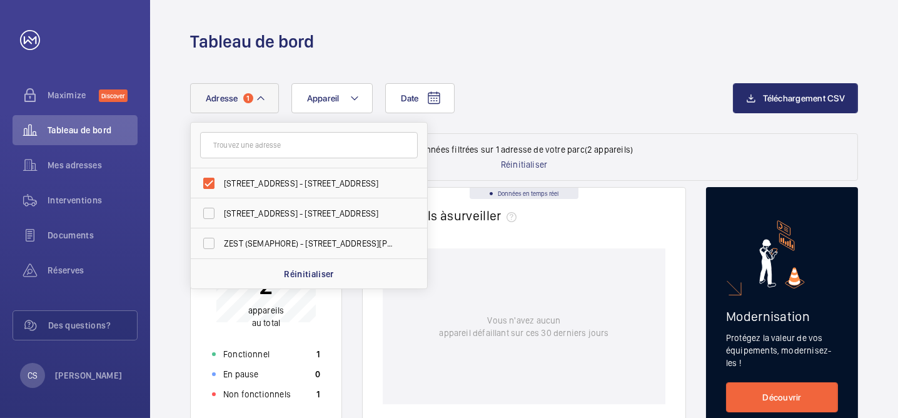
click at [493, 278] on div "Vous n'avez aucun appareil défaillant sur ces 30 derniers jours" at bounding box center [524, 326] width 283 height 156
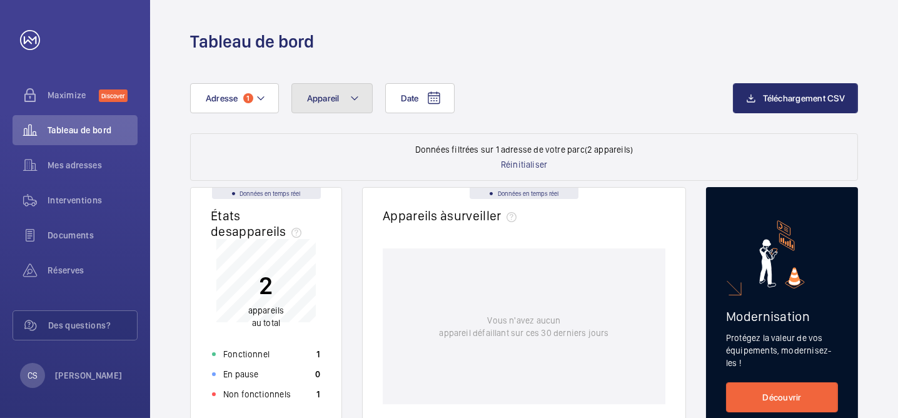
click at [353, 99] on mat-icon at bounding box center [354, 98] width 10 height 15
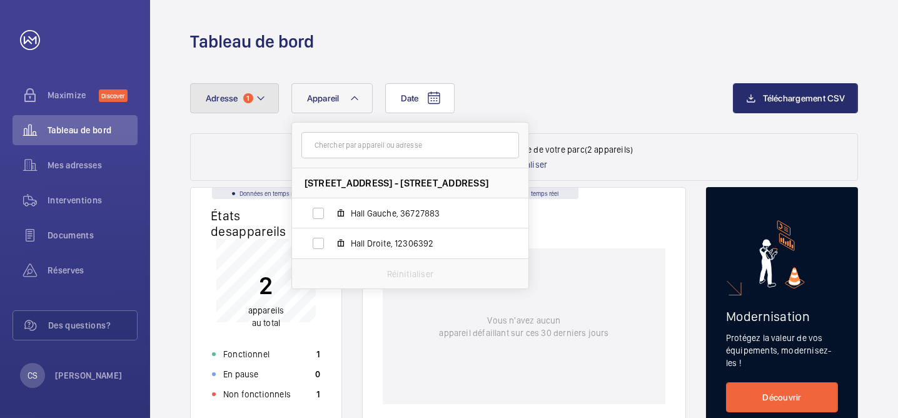
click at [264, 96] on mat-icon at bounding box center [261, 98] width 10 height 15
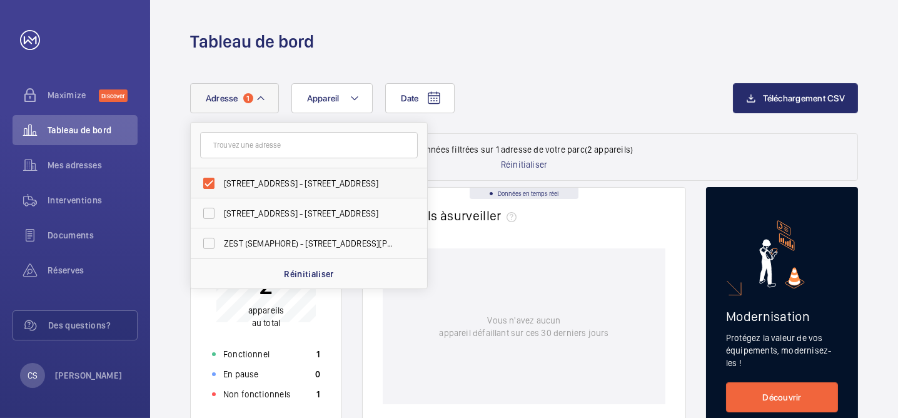
click at [281, 179] on span "[STREET_ADDRESS] - [STREET_ADDRESS]" at bounding box center [310, 183] width 172 height 13
click at [221, 179] on input "[STREET_ADDRESS] - [STREET_ADDRESS]" at bounding box center [208, 183] width 25 height 25
checkbox input "false"
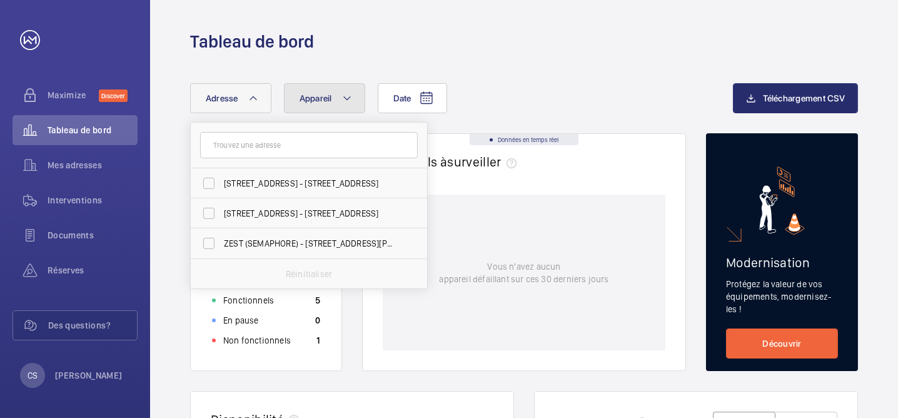
click at [346, 94] on mat-icon at bounding box center [347, 98] width 10 height 15
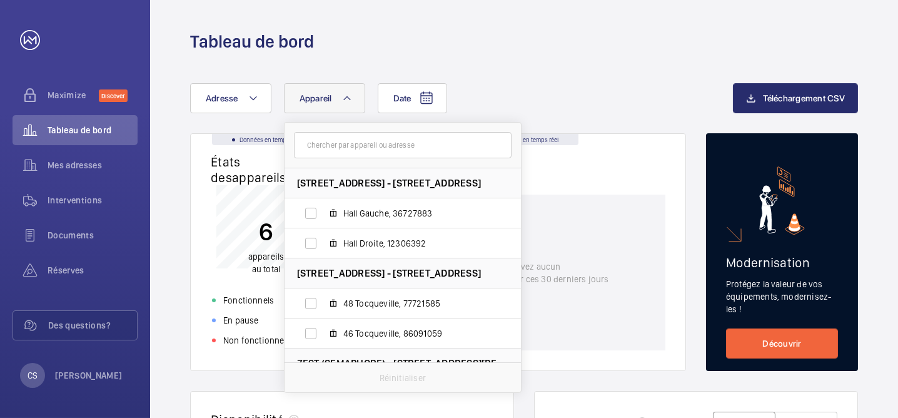
click at [583, 244] on div "Vous n'avez aucun appareil défaillant sur ces 30 derniers jours" at bounding box center [524, 272] width 283 height 156
